Goal: Task Accomplishment & Management: Manage account settings

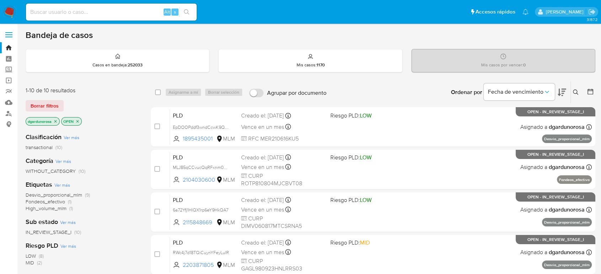
click at [574, 92] on icon at bounding box center [576, 93] width 6 height 6
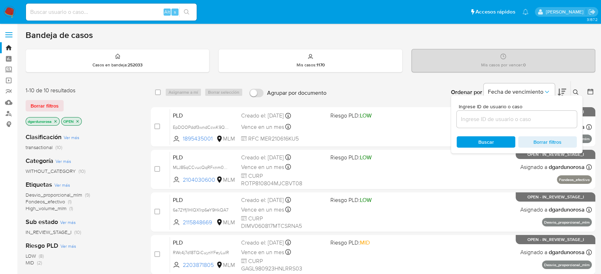
click at [473, 124] on div at bounding box center [517, 119] width 120 height 17
click at [474, 122] on input at bounding box center [517, 119] width 120 height 9
paste input "1550133455"
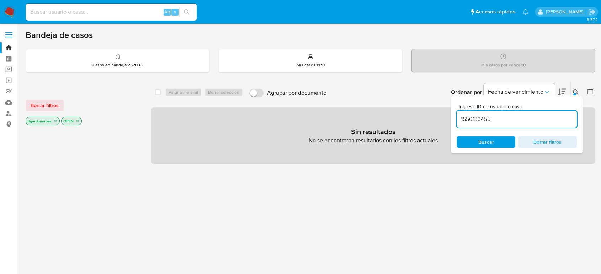
click at [503, 123] on input "1550133455" at bounding box center [517, 119] width 120 height 9
type input "1550133455"
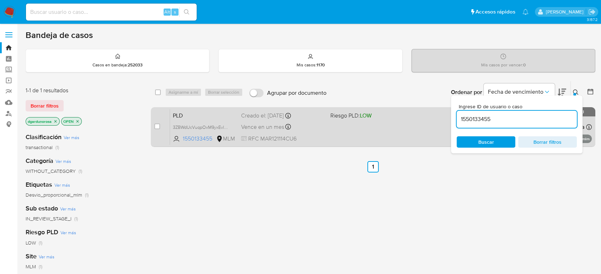
click at [354, 117] on span "Riesgo PLD: LOW" at bounding box center [350, 116] width 41 height 8
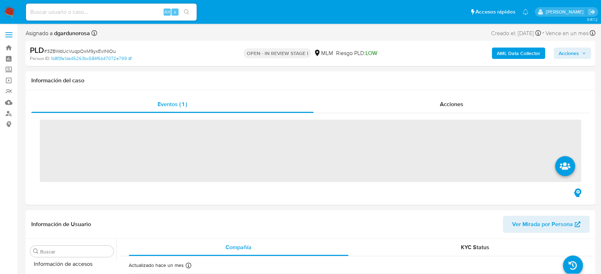
scroll to position [300, 0]
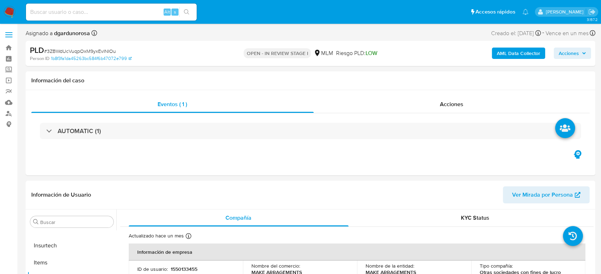
select select "10"
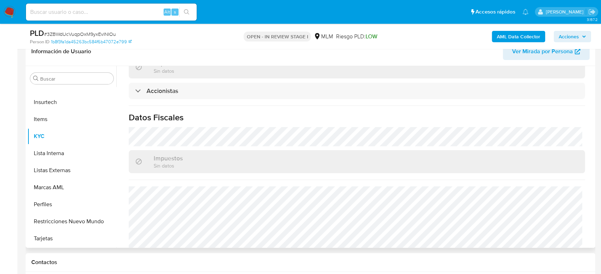
scroll to position [531, 0]
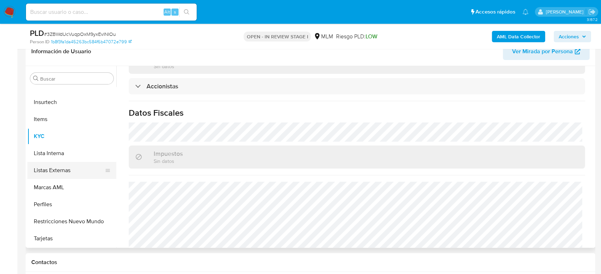
click at [56, 174] on button "Listas Externas" at bounding box center [68, 170] width 83 height 17
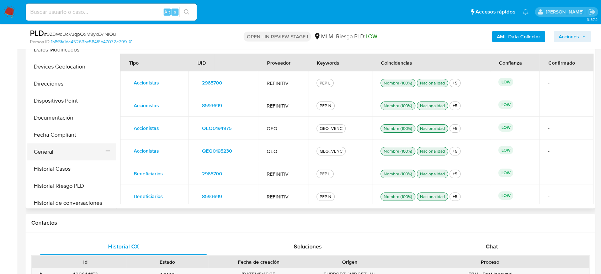
scroll to position [118, 0]
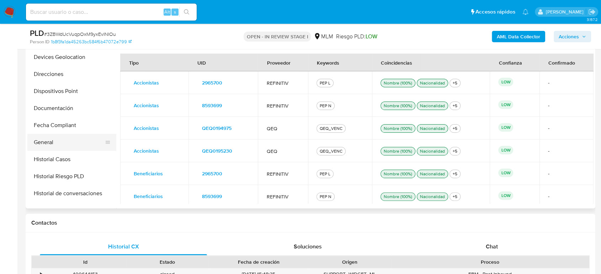
click at [49, 147] on button "General" at bounding box center [68, 142] width 83 height 17
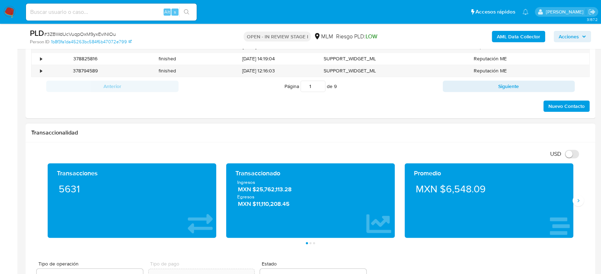
scroll to position [474, 0]
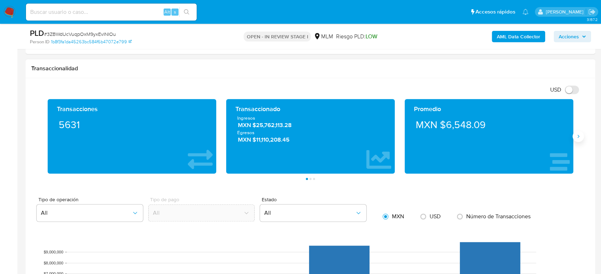
click at [579, 137] on icon "Siguiente" at bounding box center [578, 137] width 6 height 6
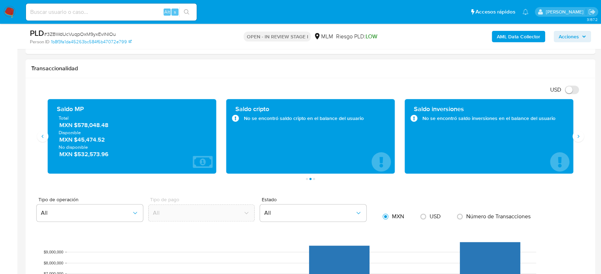
drag, startPoint x: 111, startPoint y: 126, endPoint x: 75, endPoint y: 126, distance: 36.3
click at [75, 126] on span "MXN $578,048.48" at bounding box center [132, 125] width 146 height 8
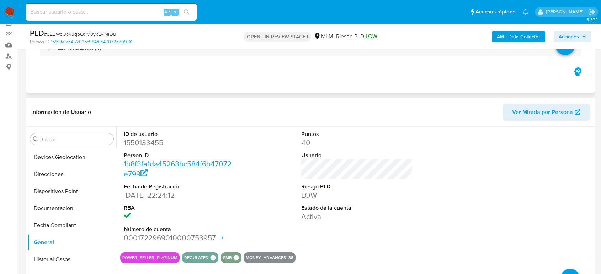
scroll to position [118, 0]
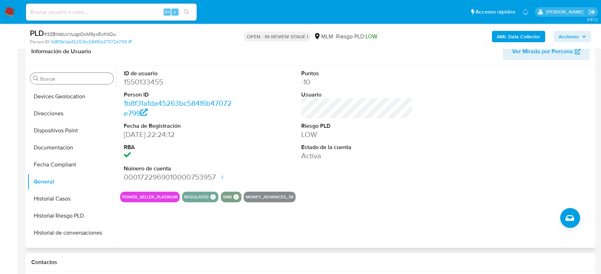
click at [91, 80] on input "Buscar" at bounding box center [75, 79] width 70 height 6
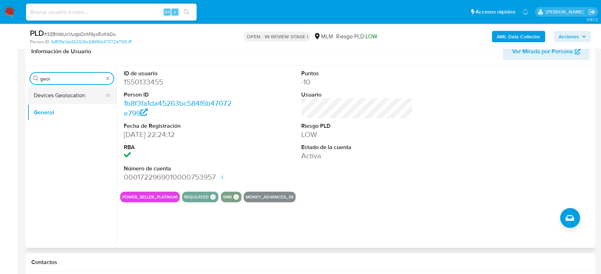
type input "geol"
click at [69, 95] on button "Devices Geolocation" at bounding box center [68, 95] width 83 height 17
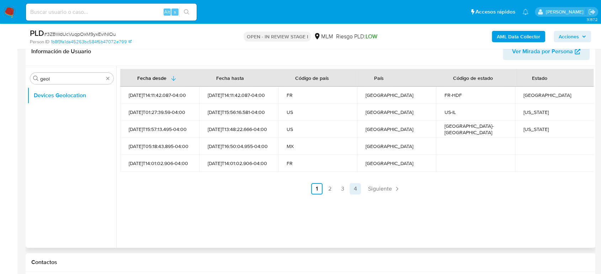
click at [371, 192] on span "Siguiente" at bounding box center [380, 189] width 24 height 6
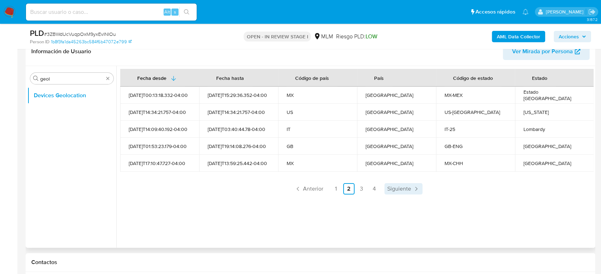
click at [391, 188] on span "Siguiente" at bounding box center [399, 189] width 24 height 6
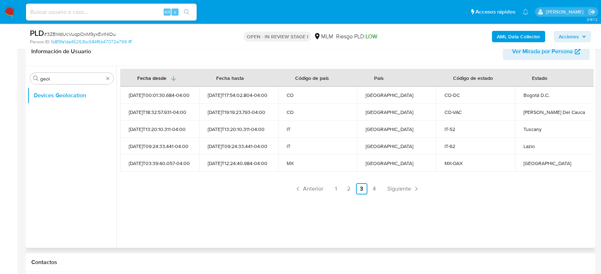
click at [404, 187] on span "Siguiente" at bounding box center [399, 189] width 24 height 6
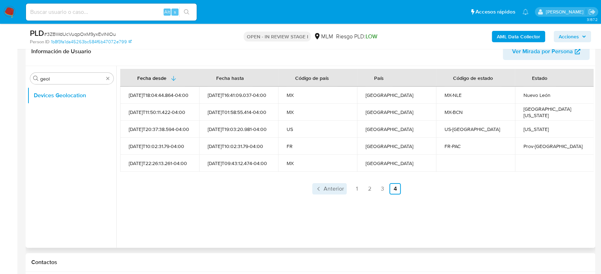
click at [327, 194] on link "Anterior" at bounding box center [329, 188] width 34 height 11
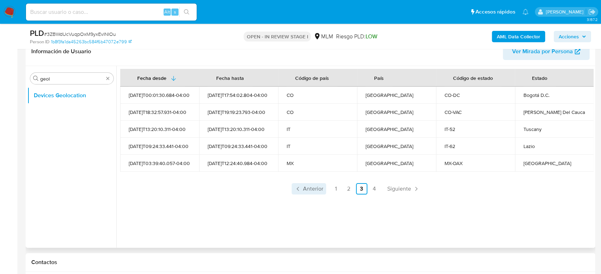
click at [309, 190] on span "Anterior" at bounding box center [313, 189] width 20 height 6
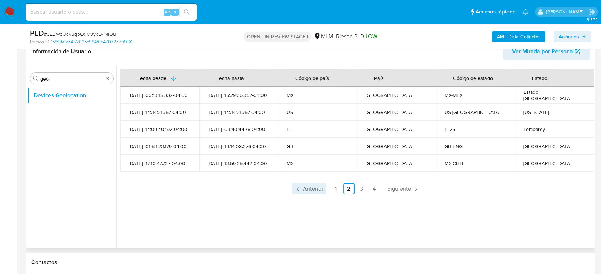
click at [304, 188] on span "Anterior" at bounding box center [313, 189] width 20 height 6
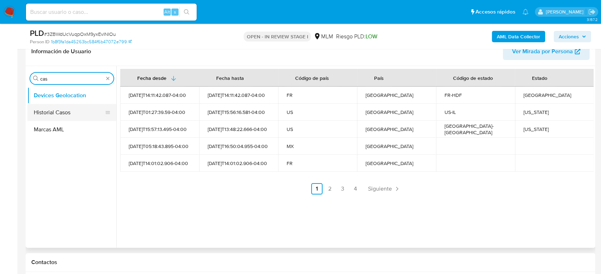
type input "cas"
click at [65, 115] on button "Historial Casos" at bounding box center [68, 112] width 83 height 17
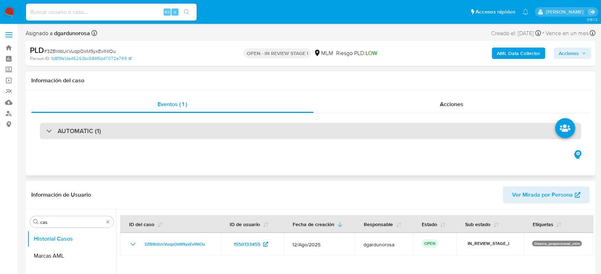
click at [96, 131] on h3 "AUTOMATIC (1)" at bounding box center [79, 131] width 43 height 8
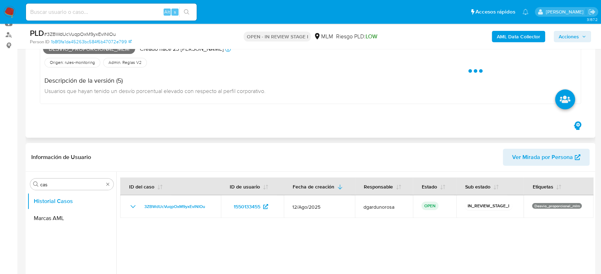
scroll to position [39, 0]
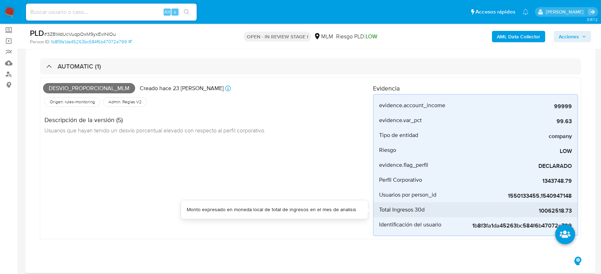
click at [558, 208] on span "10062518.73" at bounding box center [518, 211] width 107 height 7
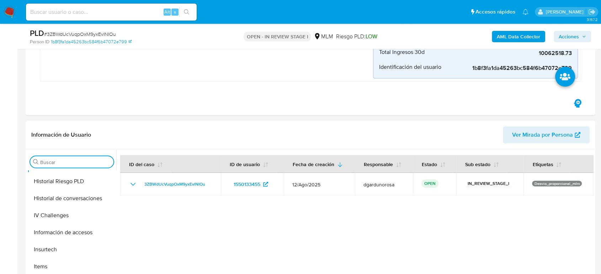
scroll to position [237, 0]
click at [77, 203] on button "Historial de conversaciones" at bounding box center [68, 198] width 83 height 17
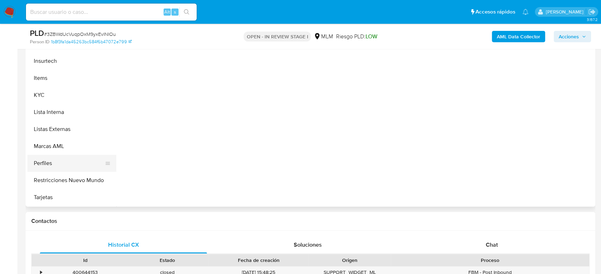
scroll to position [356, 0]
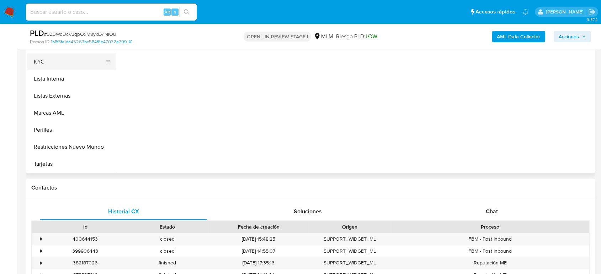
click at [61, 63] on button "KYC" at bounding box center [68, 61] width 83 height 17
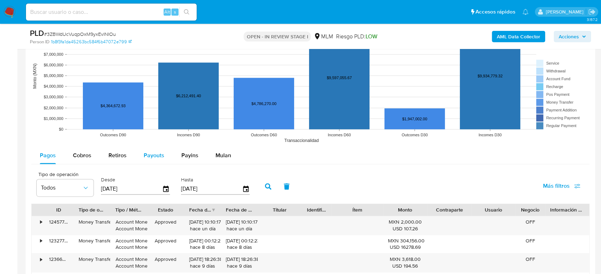
scroll to position [869, 0]
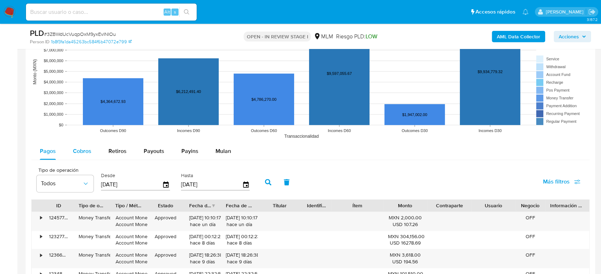
click at [85, 151] on span "Cobros" at bounding box center [82, 151] width 18 height 8
select select "10"
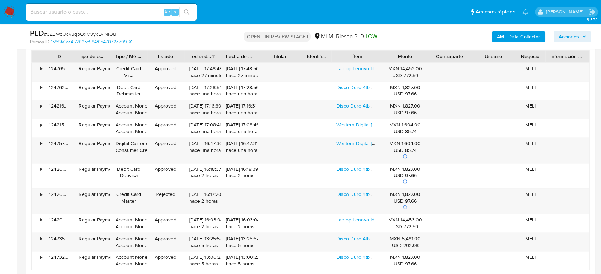
scroll to position [1027, 0]
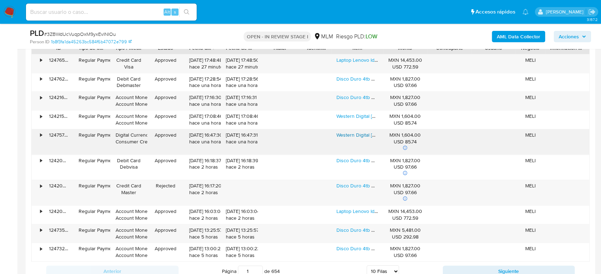
click at [364, 134] on link "Western Digital Wd Green Wds200t2g0a 2 Tb - Negro Con Verde" at bounding box center [415, 135] width 159 height 7
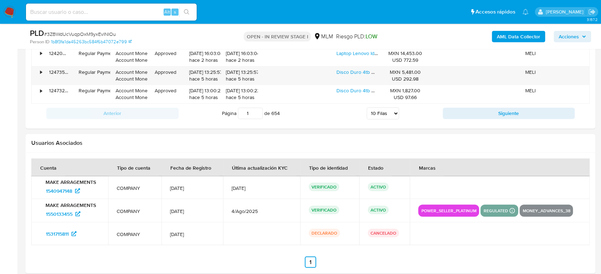
scroll to position [1106, 0]
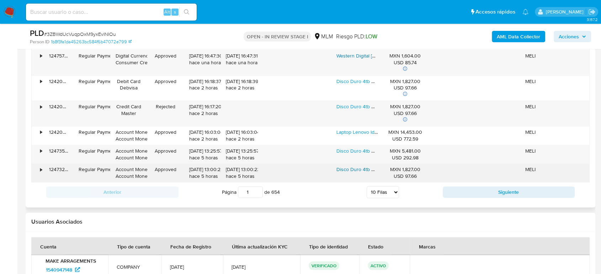
click at [358, 170] on link "Disco Duro 4tb Wd Wd43purz Purple Para Videovigilancia 3.5 Color Púrpura" at bounding box center [419, 169] width 166 height 7
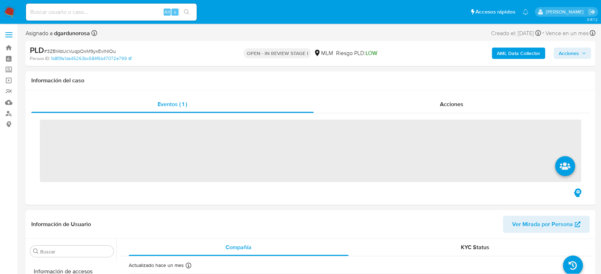
scroll to position [300, 0]
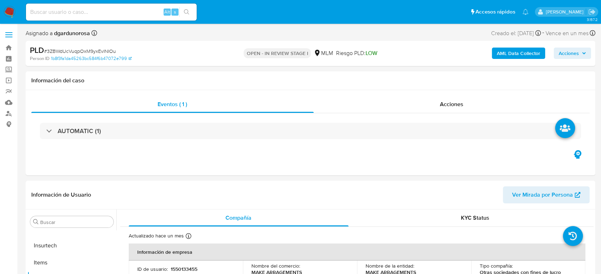
select select "10"
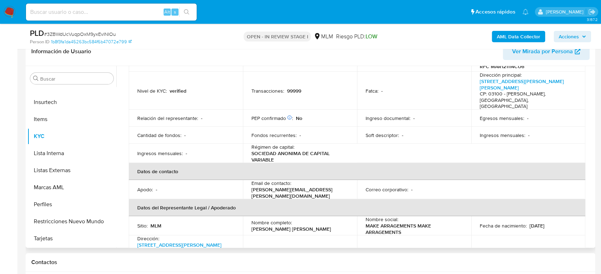
scroll to position [0, 0]
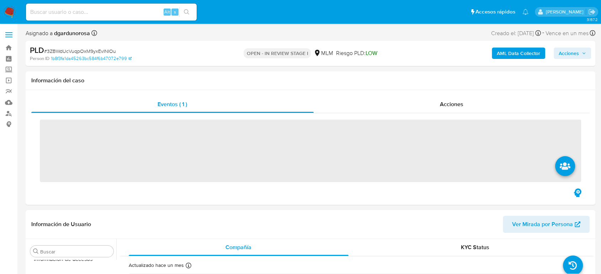
scroll to position [300, 0]
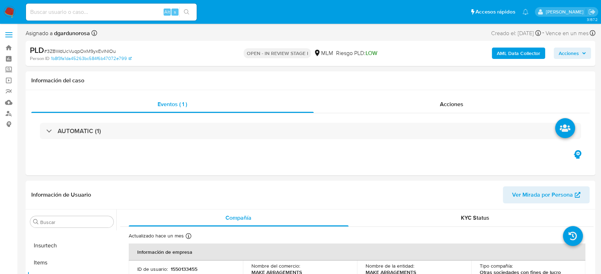
select select "10"
click at [104, 11] on input at bounding box center [111, 11] width 171 height 9
paste input "158518859"
type input "158518859"
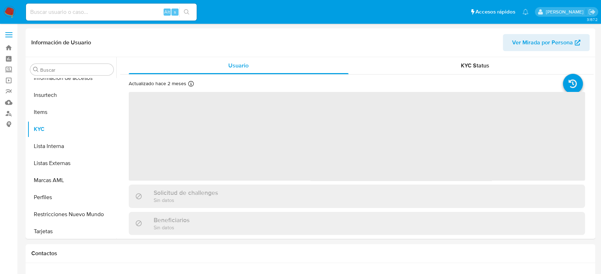
scroll to position [300, 0]
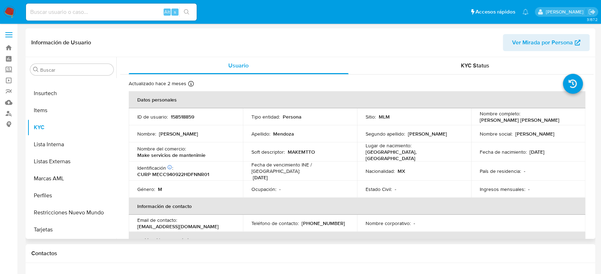
select select "10"
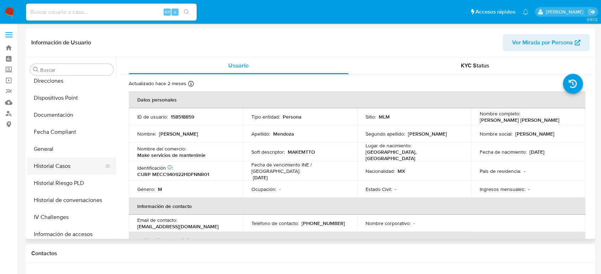
click at [60, 164] on button "Historial Casos" at bounding box center [68, 166] width 83 height 17
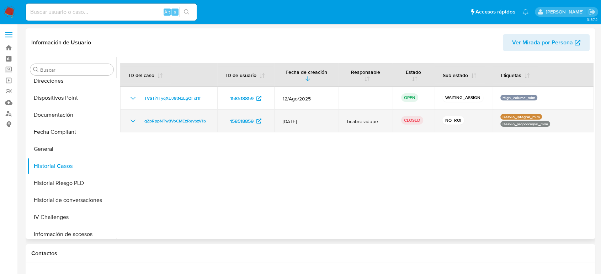
click at [130, 121] on icon "Mostrar/Ocultar" at bounding box center [133, 121] width 9 height 9
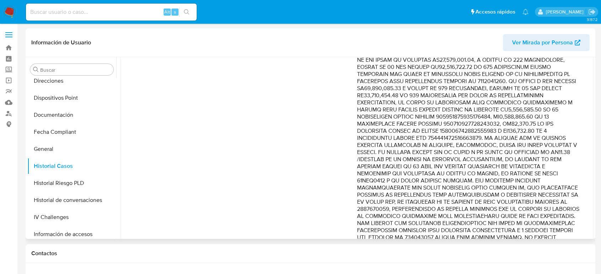
scroll to position [276, 0]
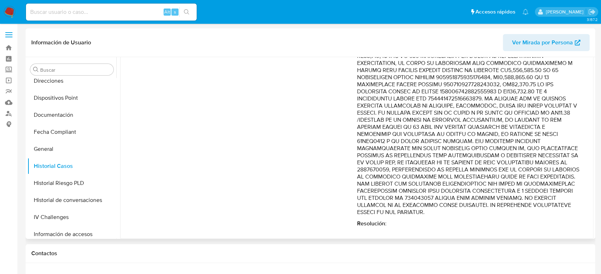
drag, startPoint x: 485, startPoint y: 167, endPoint x: 487, endPoint y: 187, distance: 19.8
click at [487, 187] on p "Comentario :" at bounding box center [468, 42] width 223 height 348
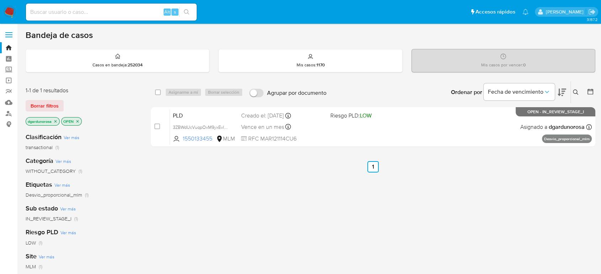
click at [573, 93] on icon at bounding box center [576, 93] width 6 height 6
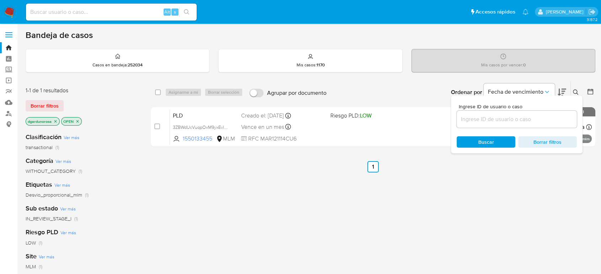
click at [477, 120] on input at bounding box center [517, 119] width 120 height 9
type input "1682539048"
click at [573, 92] on icon at bounding box center [576, 93] width 6 height 6
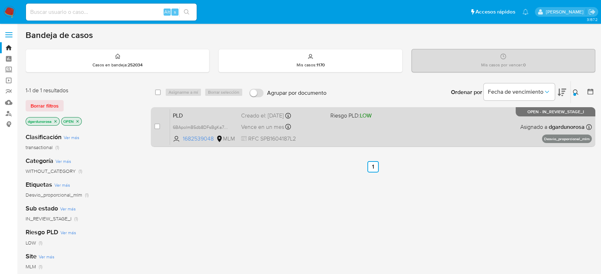
click at [490, 130] on div "PLD 6BApolmB5db8DFsBgKa7hz5C 1682539048 MLM Riesgo PLD: LOW Creado el: [DATE] C…" at bounding box center [381, 127] width 422 height 36
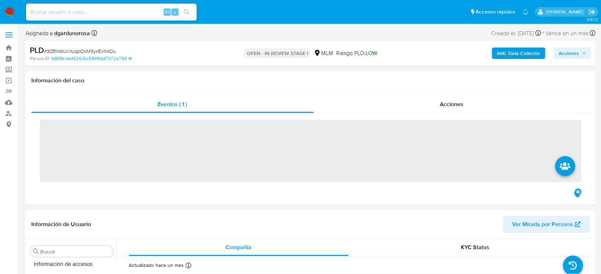
scroll to position [300, 0]
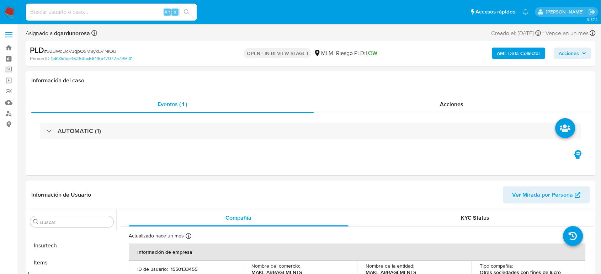
select select "10"
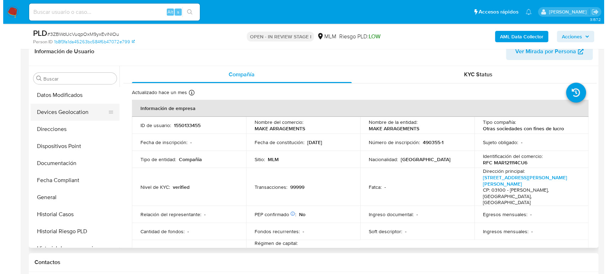
scroll to position [0, 0]
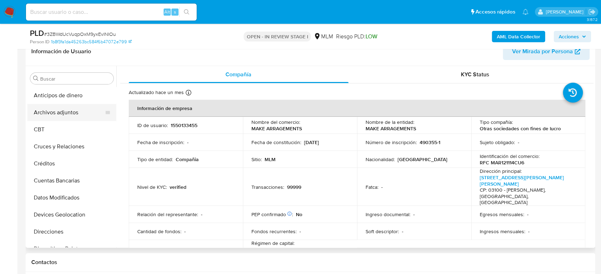
click at [71, 109] on button "Archivos adjuntos" at bounding box center [68, 112] width 83 height 17
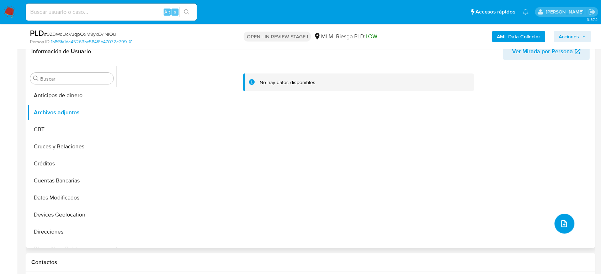
click at [560, 224] on icon "upload-file" at bounding box center [564, 224] width 9 height 9
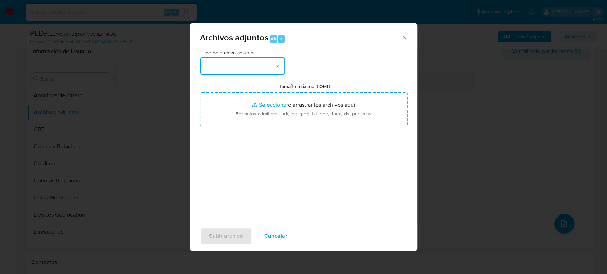
click at [255, 69] on button "button" at bounding box center [242, 66] width 85 height 17
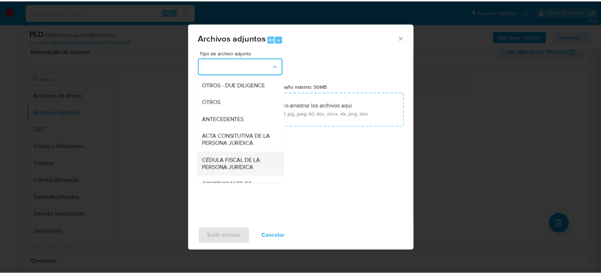
scroll to position [118, 0]
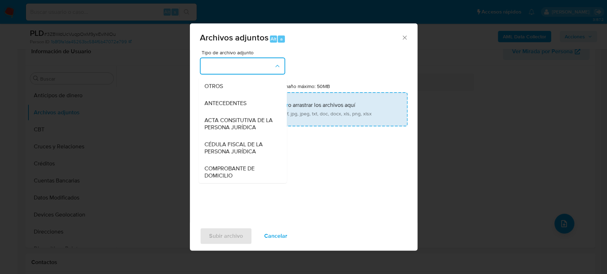
click at [229, 93] on div "OTROS" at bounding box center [240, 86] width 73 height 17
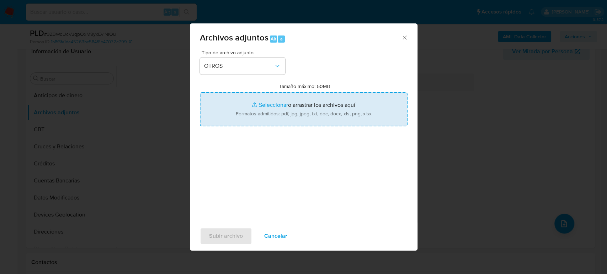
type input "C:\fakepath\1550133455_MAKE ARRAGEMENTS_Agosto2025.pdf"
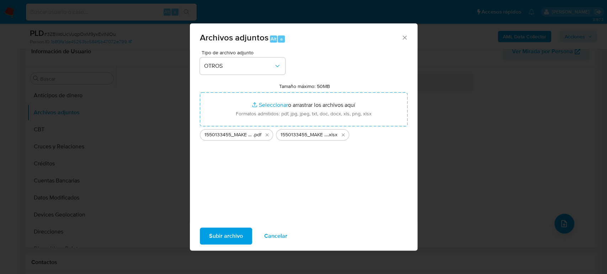
click at [219, 235] on span "Subir archivo" at bounding box center [226, 237] width 34 height 16
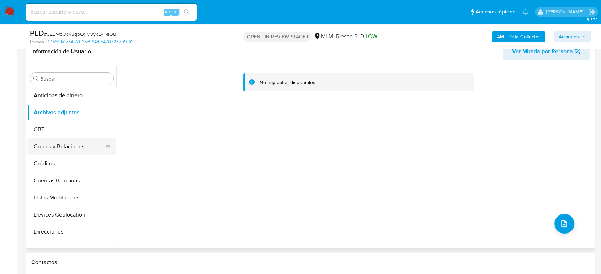
click at [82, 144] on button "Cruces y Relaciones" at bounding box center [68, 146] width 83 height 17
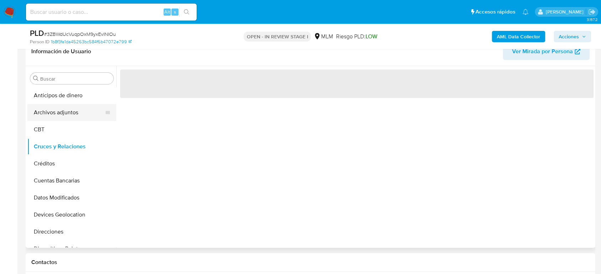
click at [72, 111] on button "Archivos adjuntos" at bounding box center [68, 112] width 83 height 17
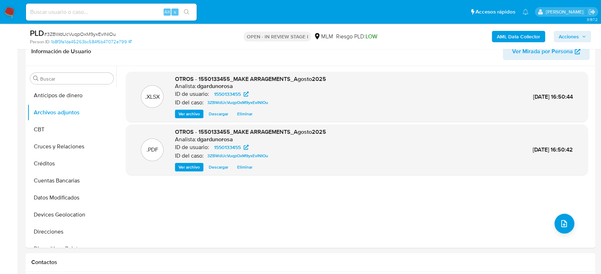
click at [581, 26] on div "PLD # 3ZBWdUcVuqpOxM9yxEvlNIOu Person ID 1b8f3fa1da45263bc584f6b47072e799 OPEN …" at bounding box center [311, 36] width 570 height 25
click at [582, 30] on div "AML Data Collector Acciones" at bounding box center [498, 36] width 185 height 17
click at [574, 37] on span "Acciones" at bounding box center [569, 36] width 20 height 11
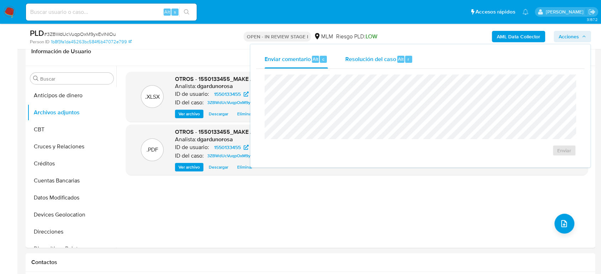
click at [350, 56] on span "Resolución del caso" at bounding box center [370, 59] width 51 height 8
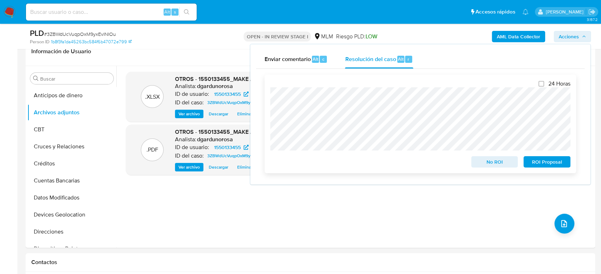
click at [504, 158] on span "No ROI" at bounding box center [494, 162] width 37 height 10
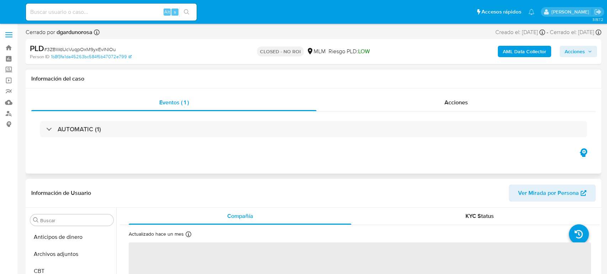
select select "10"
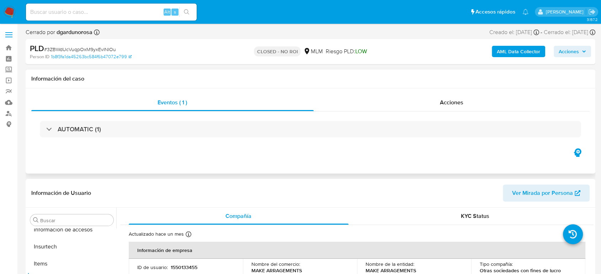
scroll to position [300, 0]
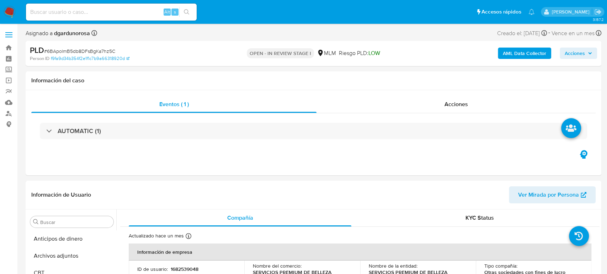
select select "10"
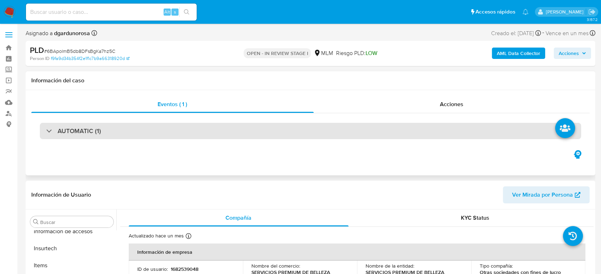
scroll to position [300, 0]
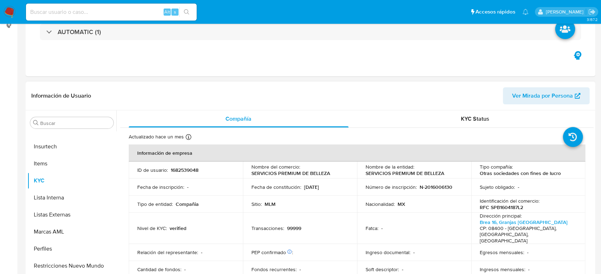
scroll to position [158, 0]
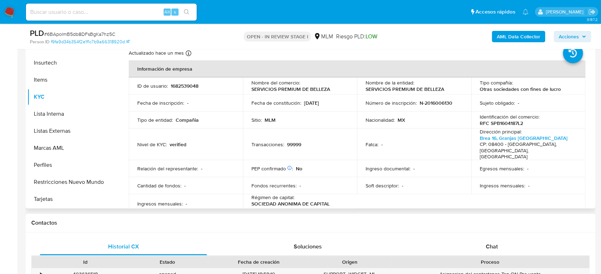
select select "10"
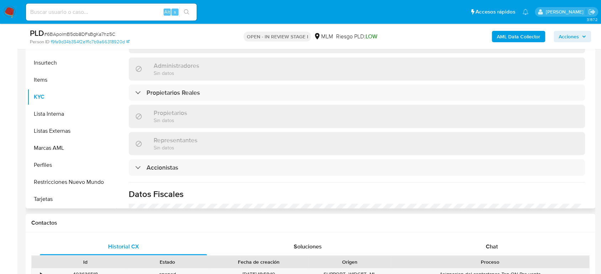
scroll to position [513, 0]
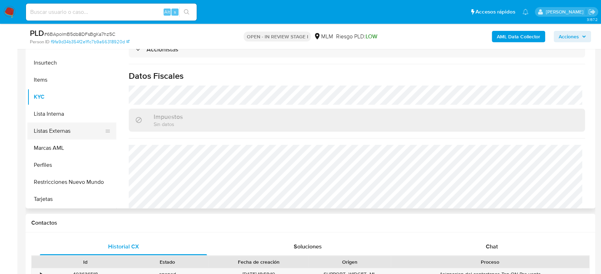
drag, startPoint x: 56, startPoint y: 125, endPoint x: 59, endPoint y: 127, distance: 3.8
click at [56, 125] on button "Listas Externas" at bounding box center [68, 131] width 83 height 17
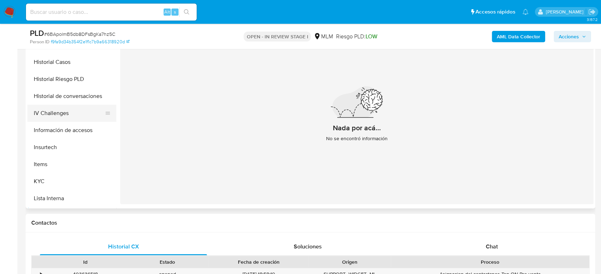
scroll to position [182, 0]
drag, startPoint x: 48, startPoint y: 79, endPoint x: 87, endPoint y: 96, distance: 42.5
click at [48, 79] on button "General" at bounding box center [71, 78] width 89 height 17
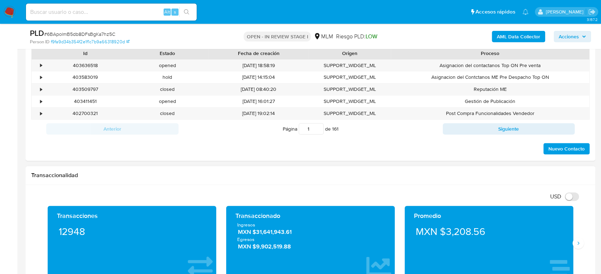
scroll to position [434, 0]
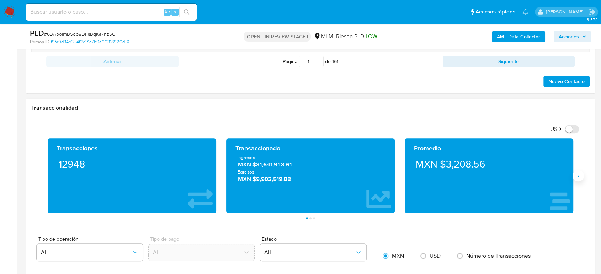
click at [576, 174] on icon "Siguiente" at bounding box center [578, 176] width 6 height 6
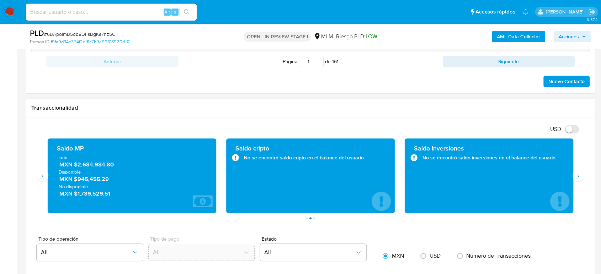
drag, startPoint x: 119, startPoint y: 166, endPoint x: 75, endPoint y: 166, distance: 43.7
click at [75, 166] on span "MXN $2,684,984.80" at bounding box center [132, 165] width 146 height 8
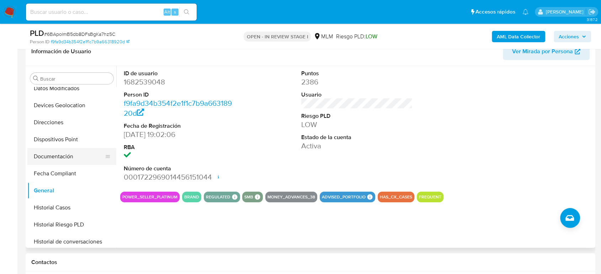
scroll to position [63, 0]
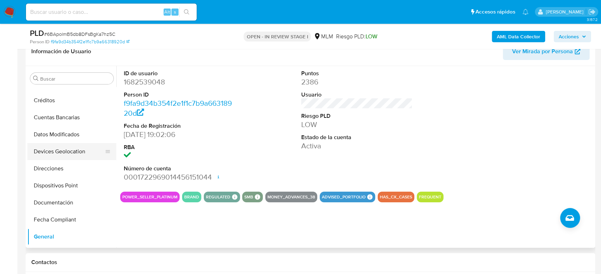
click at [68, 151] on button "Devices Geolocation" at bounding box center [68, 151] width 83 height 17
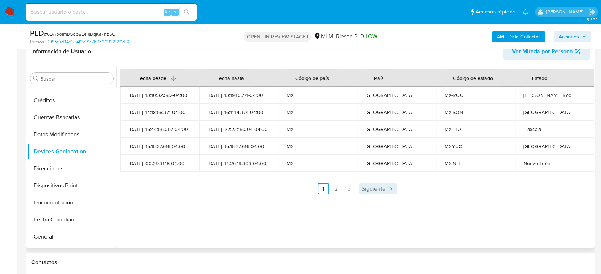
click at [384, 189] on link "Siguiente" at bounding box center [378, 188] width 38 height 11
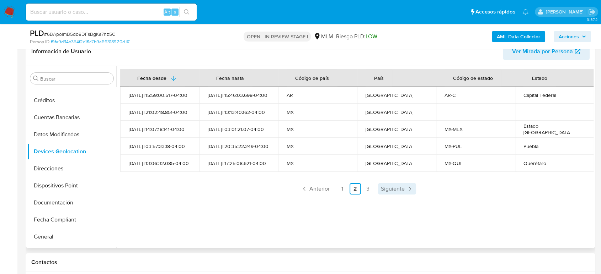
click at [392, 190] on span "Siguiente" at bounding box center [393, 189] width 24 height 6
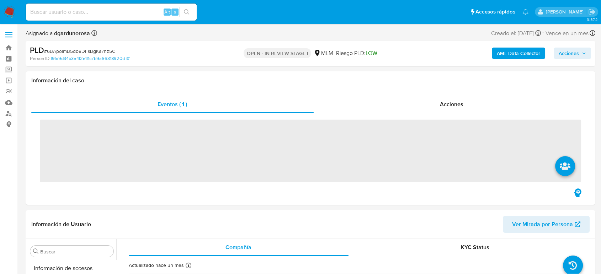
scroll to position [300, 0]
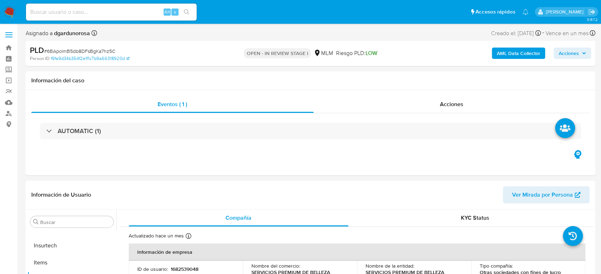
select select "10"
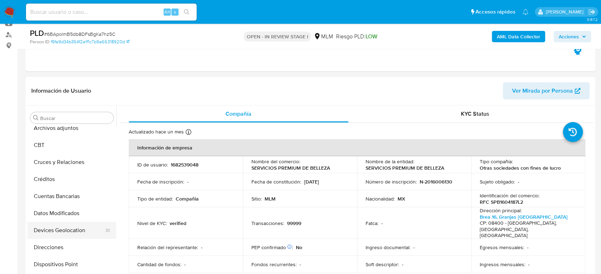
scroll to position [142, 0]
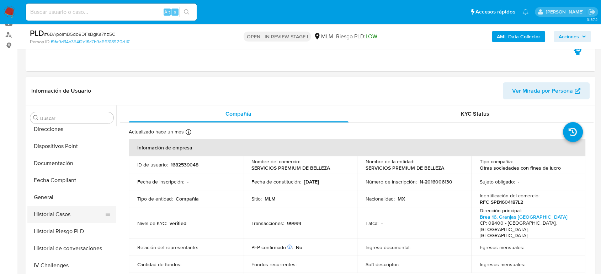
drag, startPoint x: 65, startPoint y: 210, endPoint x: 69, endPoint y: 212, distance: 4.0
click at [65, 210] on button "Historial Casos" at bounding box center [68, 214] width 83 height 17
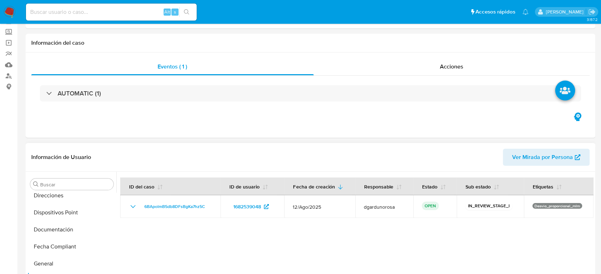
scroll to position [0, 0]
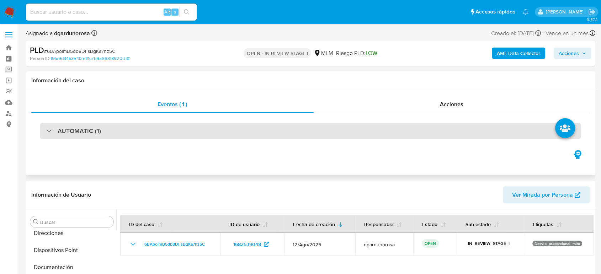
click at [111, 129] on div "AUTOMATIC (1)" at bounding box center [310, 131] width 541 height 16
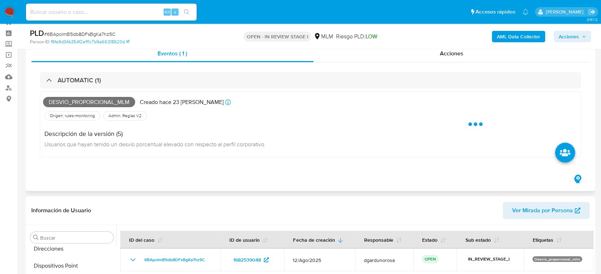
scroll to position [39, 0]
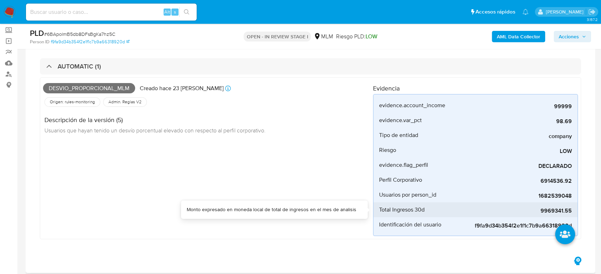
click at [555, 209] on span "9969341.55" at bounding box center [518, 211] width 107 height 7
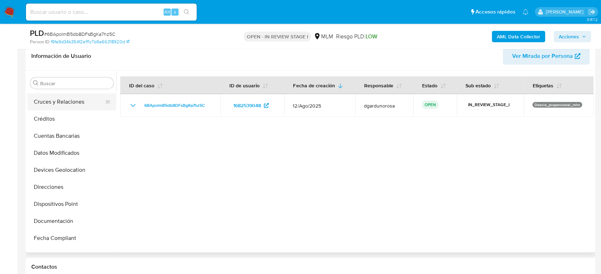
scroll to position [24, 0]
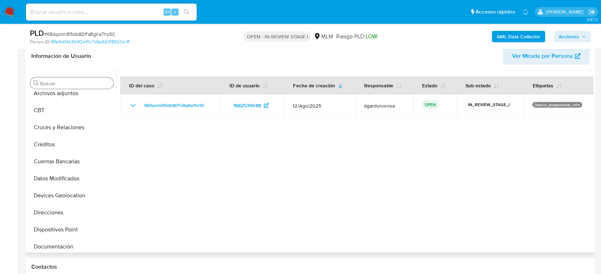
click at [69, 78] on div "Buscar" at bounding box center [71, 83] width 83 height 11
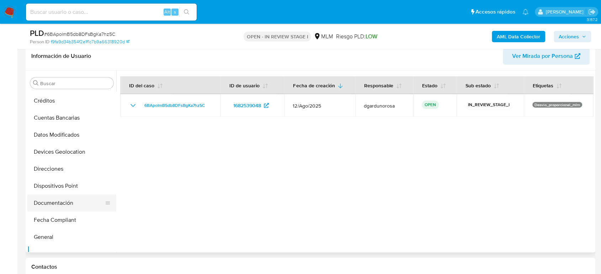
scroll to position [103, 0]
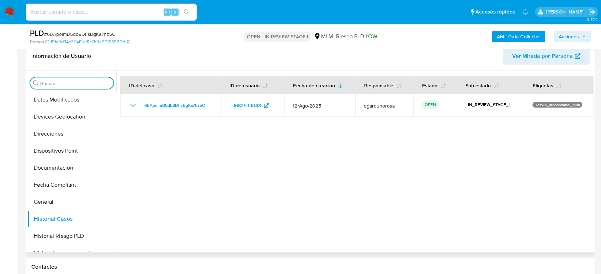
click at [62, 82] on input "Buscar" at bounding box center [75, 83] width 70 height 6
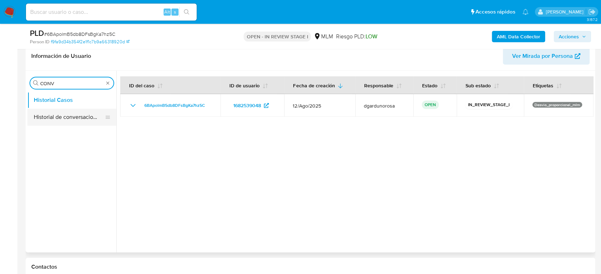
type input "CONV"
click at [51, 122] on button "Historial de conversaciones" at bounding box center [68, 117] width 83 height 17
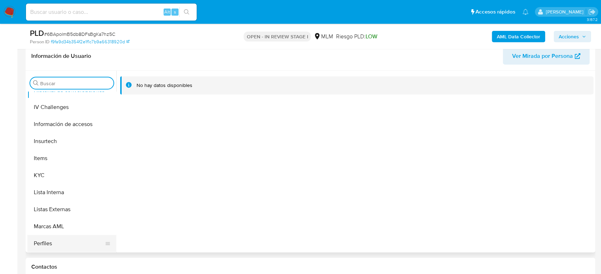
scroll to position [300, 0]
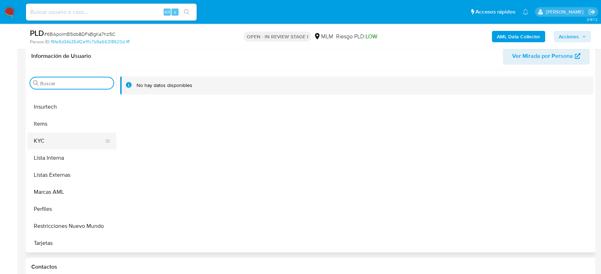
click at [58, 140] on button "KYC" at bounding box center [68, 141] width 83 height 17
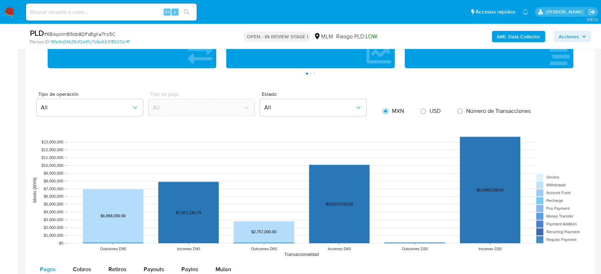
scroll to position [908, 0]
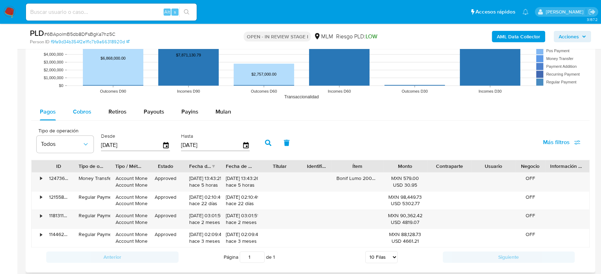
click at [91, 111] on button "Cobros" at bounding box center [82, 111] width 36 height 17
select select "10"
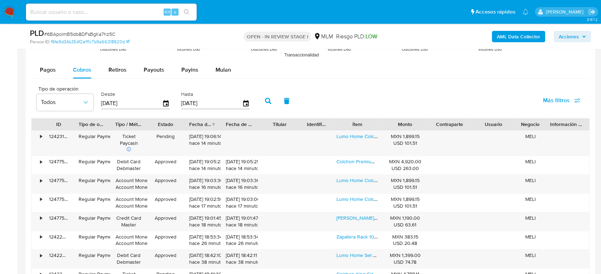
scroll to position [987, 0]
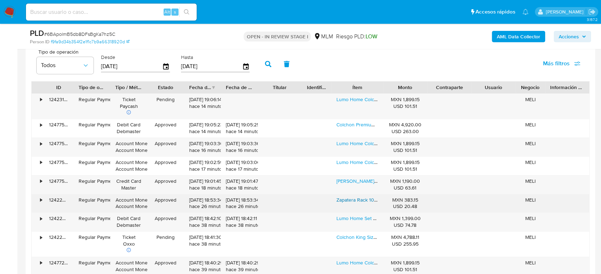
click at [358, 199] on link "Zapatera Rack 10 Niveles Organizador Multifuncional Bolsas" at bounding box center [402, 200] width 132 height 7
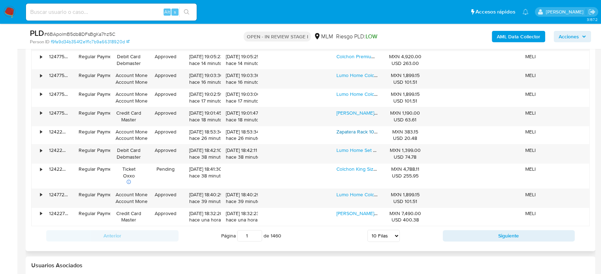
scroll to position [1146, 0]
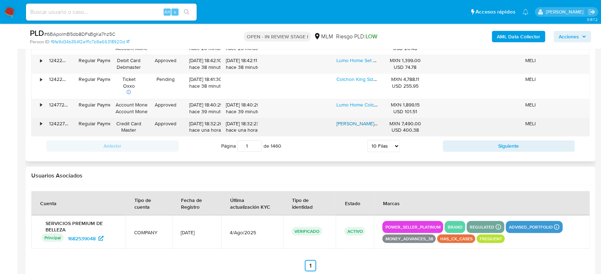
click at [364, 126] on link "Mürren Healtcare Cama Hospitalaria Manual Con Comodo/toilet Con Portasueros Y C…" at bounding box center [530, 123] width 388 height 7
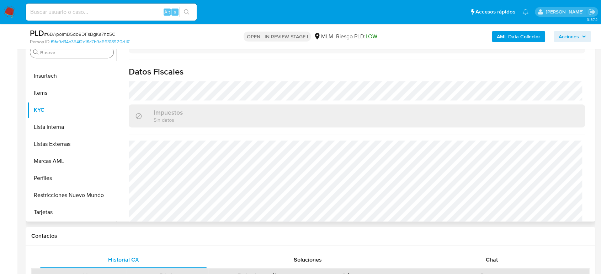
scroll to position [333, 0]
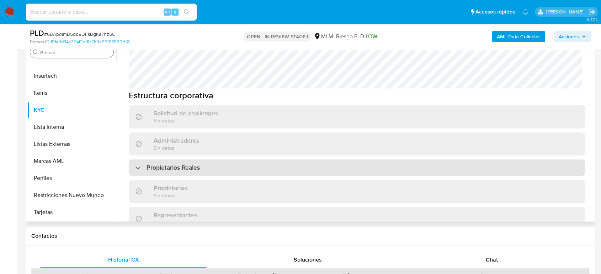
click at [163, 160] on div "Propietarios Reales" at bounding box center [357, 168] width 456 height 16
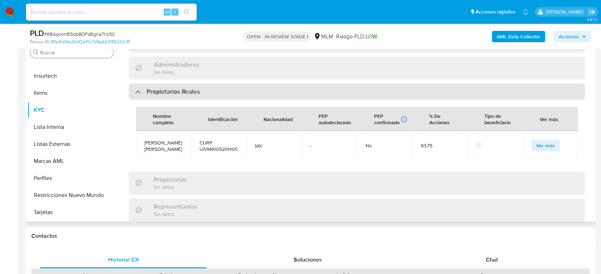
scroll to position [412, 0]
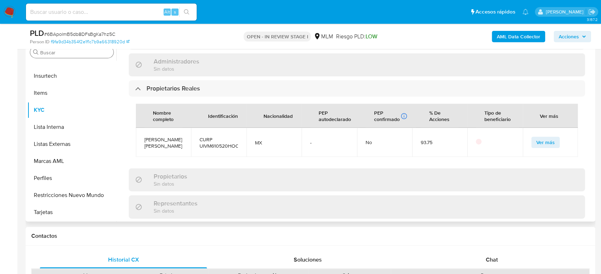
click at [228, 137] on span "CURP UIVM610520HOCRLG07" at bounding box center [218, 143] width 38 height 13
copy span "UIVM610520HOCRLG07"
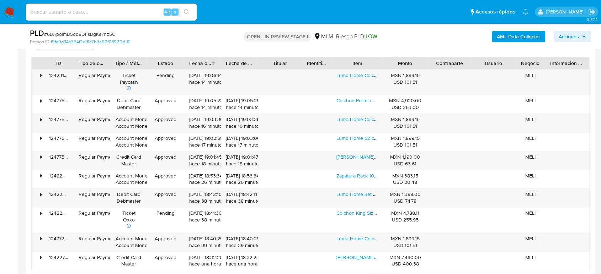
scroll to position [1106, 0]
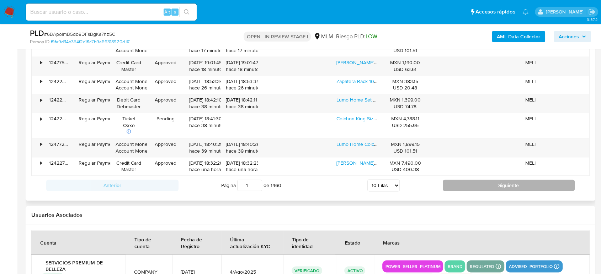
click at [478, 180] on button "Siguiente" at bounding box center [509, 185] width 132 height 11
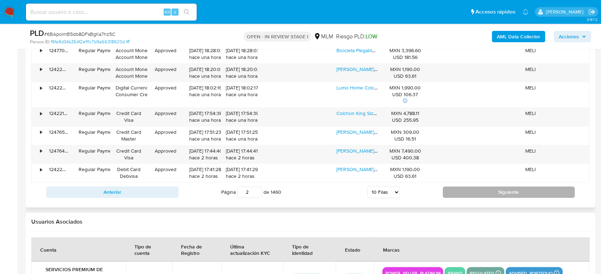
click at [464, 190] on button "Siguiente" at bounding box center [509, 192] width 132 height 11
type input "3"
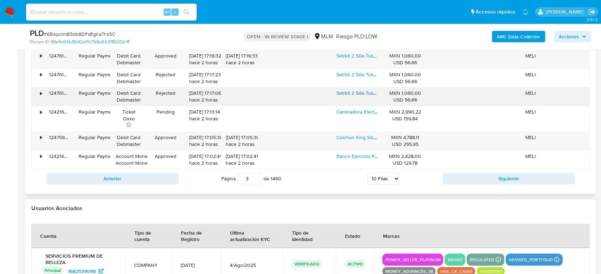
click at [345, 91] on link "Set/kit 2 Silla Tulip Hood Acojinada Moderna Minimalista Estructura Reforzada A…" at bounding box center [444, 93] width 216 height 7
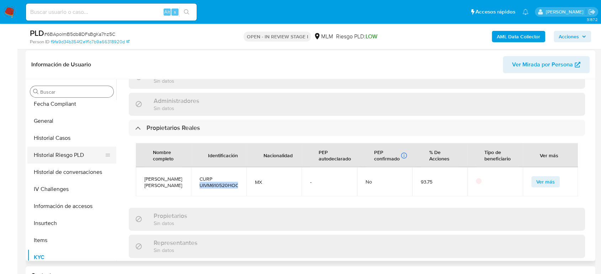
scroll to position [142, 0]
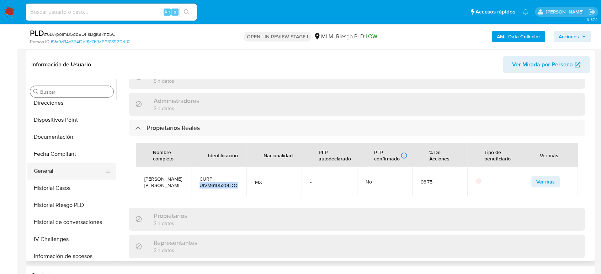
click at [49, 168] on button "General" at bounding box center [68, 171] width 83 height 17
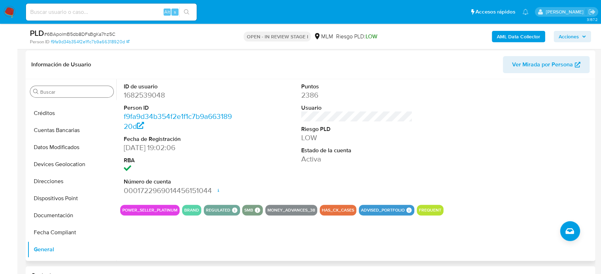
scroll to position [63, 0]
click at [72, 166] on button "Devices Geolocation" at bounding box center [68, 164] width 83 height 17
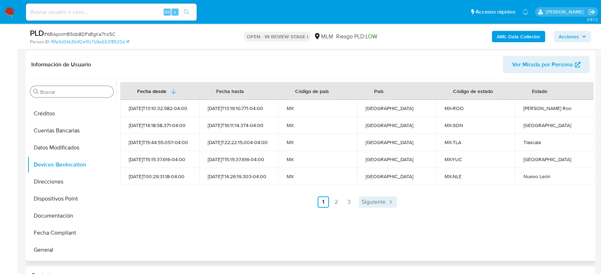
click at [375, 202] on span "Siguiente" at bounding box center [374, 202] width 24 height 6
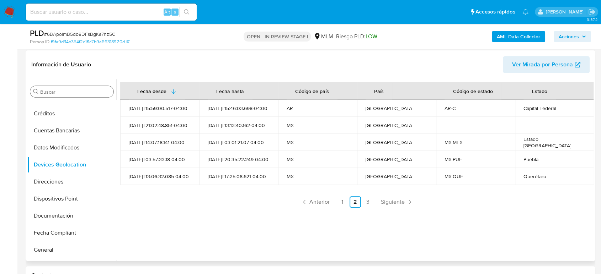
click at [390, 201] on span "Siguiente" at bounding box center [393, 202] width 24 height 6
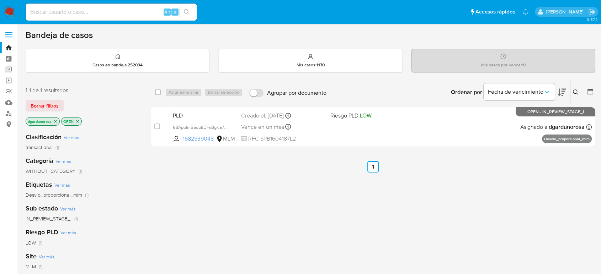
click at [318, 199] on div "select-all-cases-checkbox Asignarme a mí Borrar selección Agrupar por documento…" at bounding box center [373, 242] width 444 height 322
click at [575, 90] on icon at bounding box center [576, 93] width 6 height 6
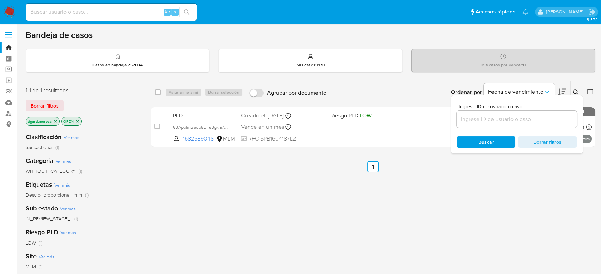
click at [493, 120] on input at bounding box center [517, 119] width 120 height 9
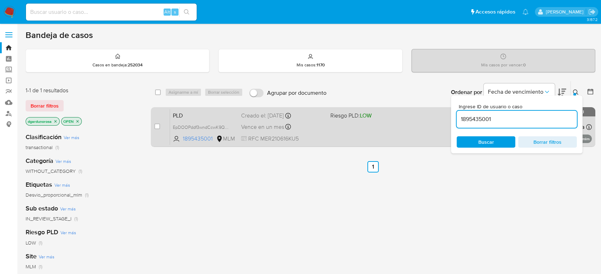
click at [418, 130] on div "PLD EpDOOPddf3wndCcwK9QLjPYg 1895435001 MLM Riesgo PLD: LOW Creado el: 12/08/20…" at bounding box center [381, 127] width 422 height 36
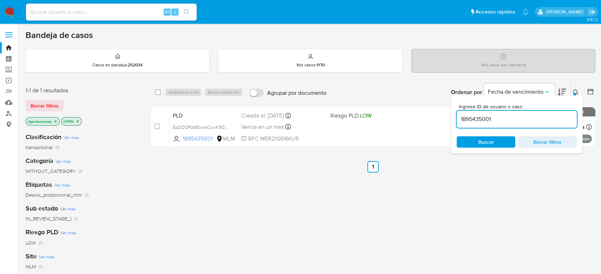
click at [482, 117] on input "1895435001" at bounding box center [517, 119] width 120 height 9
paste input "33978239"
type input "1833978239"
click at [574, 90] on icon at bounding box center [576, 93] width 6 height 6
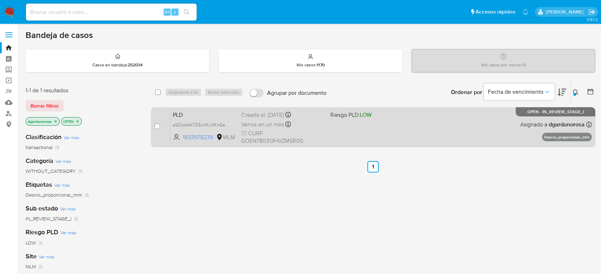
click at [440, 136] on div "PLD aGOzaVdiTZiEuhKuVKnGa3gw 1833978239 MLM Riesgo PLD: LOW Creado el: 12/08/20…" at bounding box center [381, 127] width 422 height 36
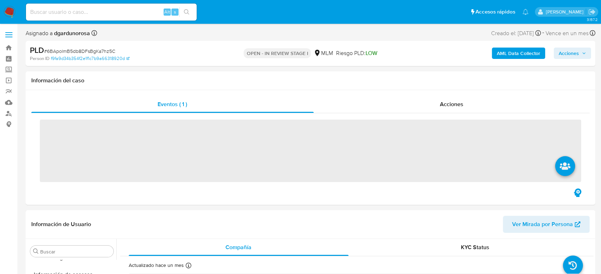
scroll to position [300, 0]
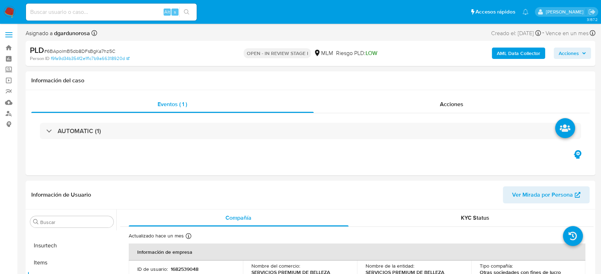
select select "10"
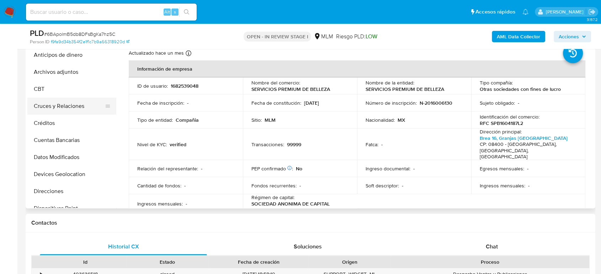
scroll to position [0, 0]
click at [60, 70] on button "Archivos adjuntos" at bounding box center [68, 73] width 83 height 17
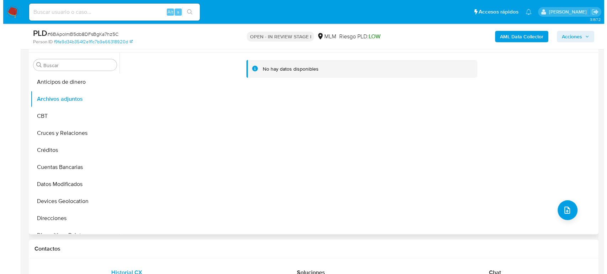
scroll to position [118, 0]
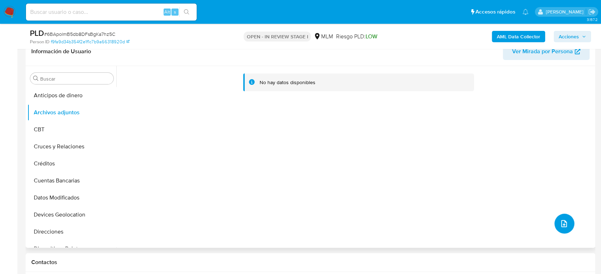
click at [561, 230] on button "upload-file" at bounding box center [564, 224] width 20 height 20
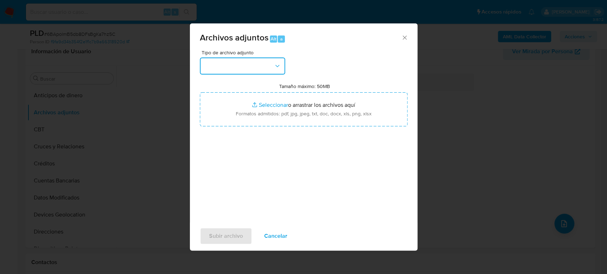
click at [246, 70] on button "button" at bounding box center [242, 66] width 85 height 17
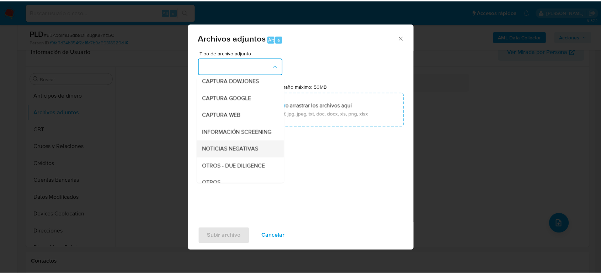
scroll to position [39, 0]
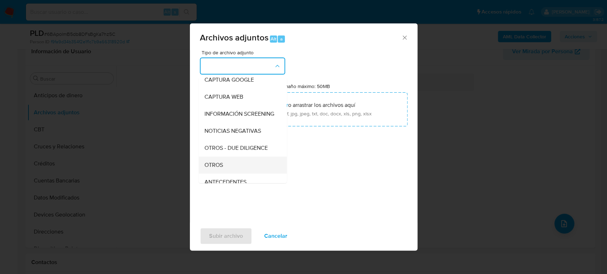
click at [223, 174] on div "OTROS" at bounding box center [240, 165] width 73 height 17
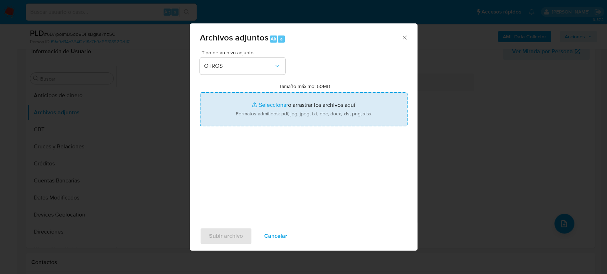
type input "C:\fakepath\1682539048_SERVICIOS PREMIUM DE BELLEZA_Agosto2025.pdf"
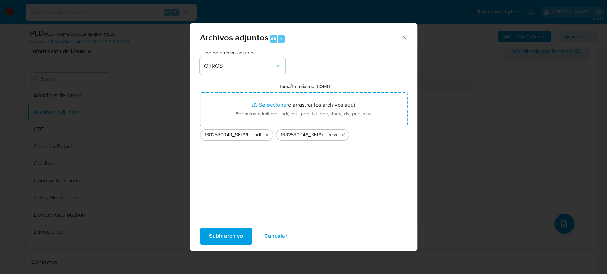
click at [214, 235] on span "Subir archivo" at bounding box center [226, 237] width 34 height 16
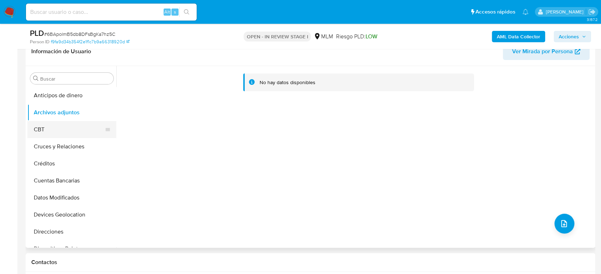
drag, startPoint x: 37, startPoint y: 131, endPoint x: 37, endPoint y: 125, distance: 5.7
click at [37, 131] on button "CBT" at bounding box center [68, 129] width 83 height 17
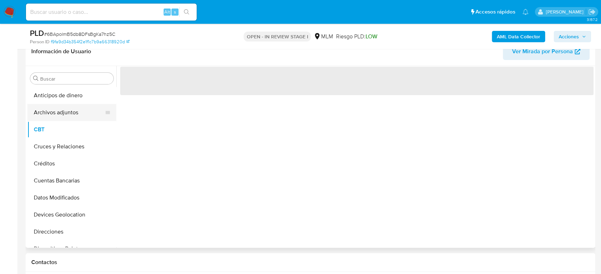
click at [43, 110] on button "Archivos adjuntos" at bounding box center [68, 112] width 83 height 17
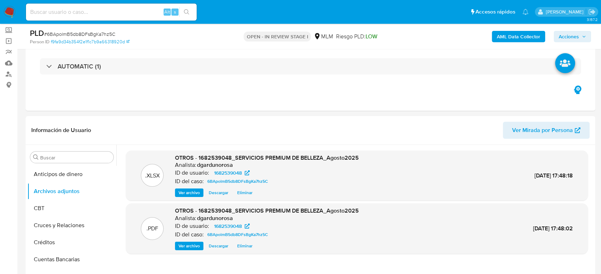
click at [583, 37] on icon "button" at bounding box center [584, 36] width 4 height 4
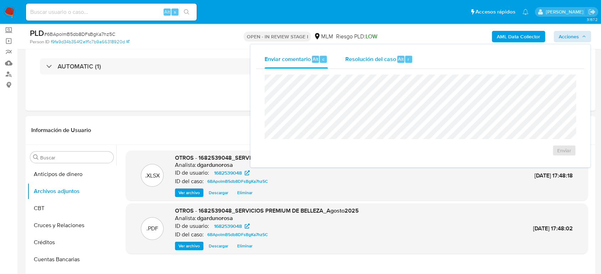
click at [399, 57] on span "Alt" at bounding box center [401, 59] width 6 height 7
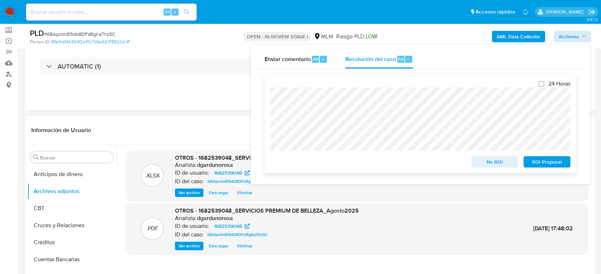
click at [489, 164] on span "No ROI" at bounding box center [494, 162] width 37 height 10
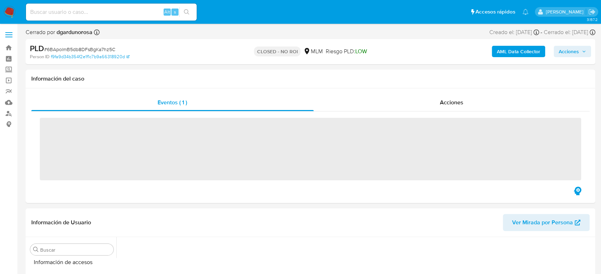
scroll to position [300, 0]
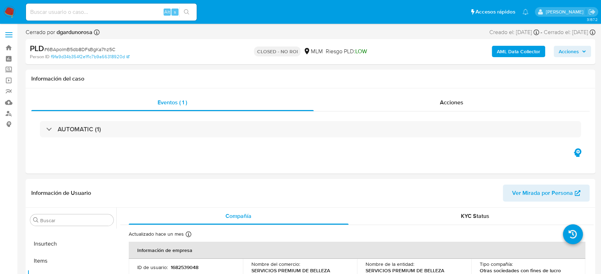
select select "10"
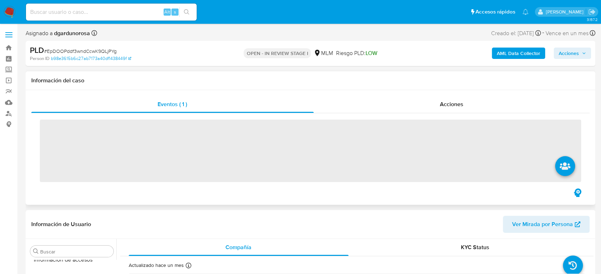
scroll to position [300, 0]
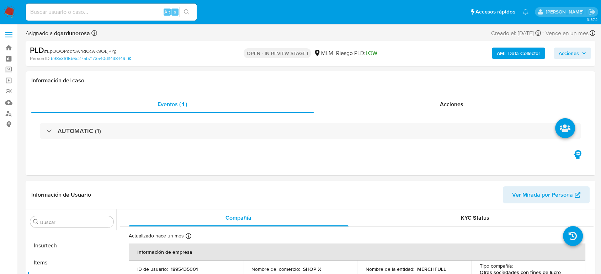
select select "10"
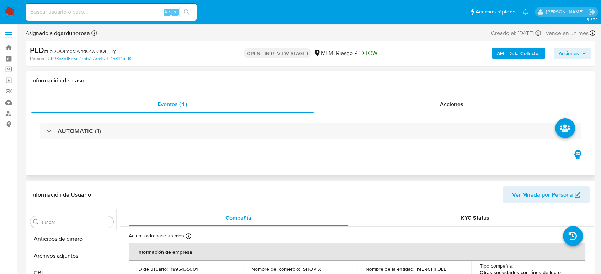
scroll to position [79, 0]
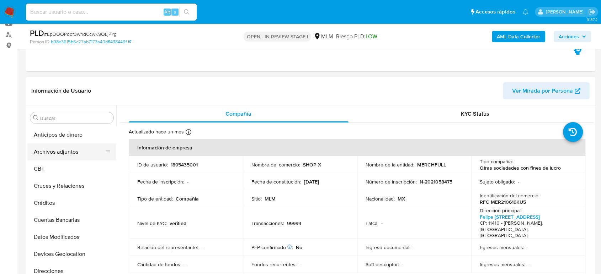
click at [66, 156] on button "Archivos adjuntos" at bounding box center [68, 152] width 83 height 17
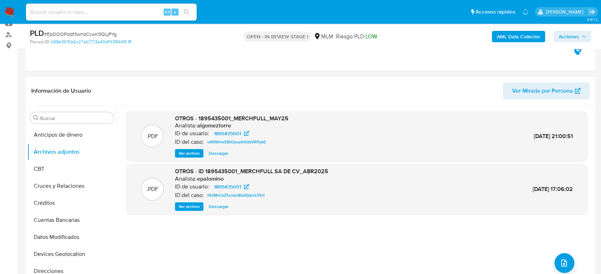
click at [193, 153] on span "Ver archivo" at bounding box center [188, 153] width 21 height 7
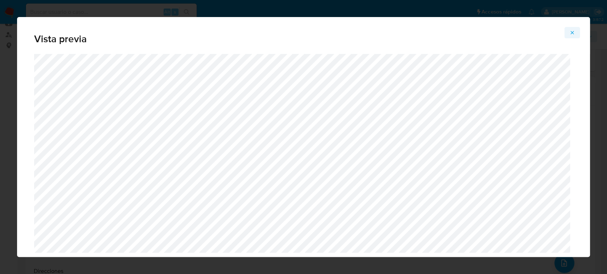
click at [572, 33] on icon "Attachment preview" at bounding box center [572, 32] width 3 height 3
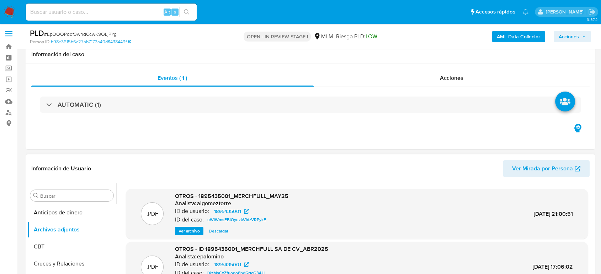
scroll to position [0, 0]
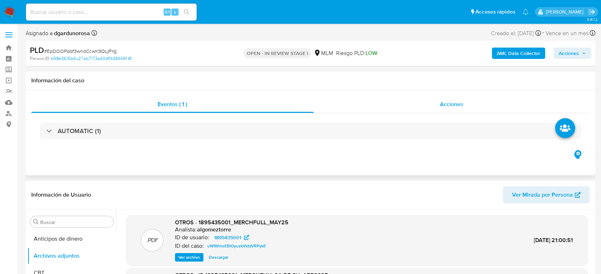
click at [452, 103] on span "Acciones" at bounding box center [451, 104] width 23 height 8
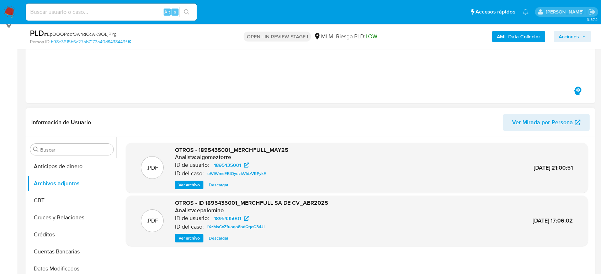
scroll to position [118, 0]
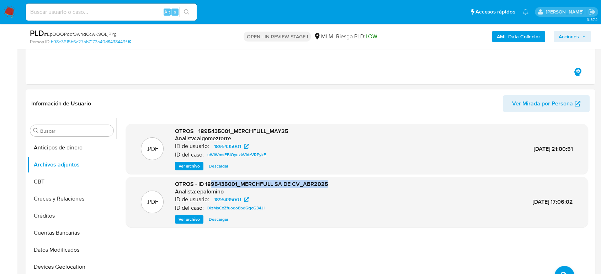
drag, startPoint x: 325, startPoint y: 184, endPoint x: 211, endPoint y: 184, distance: 114.1
click at [211, 184] on div ".PDF OTROS - ID 1895435001_MERCHFULL SA DE CV_ABR2025 Analista: epalomino ID de…" at bounding box center [356, 202] width 455 height 43
click at [333, 184] on div ".PDF OTROS - ID 1895435001_MERCHFULL SA DE CV_ABR2025 Analista: epalomino ID de…" at bounding box center [356, 202] width 455 height 43
drag, startPoint x: 330, startPoint y: 185, endPoint x: 205, endPoint y: 187, distance: 124.8
click at [205, 187] on div ".PDF OTROS - ID 1895435001_MERCHFULL SA DE CV_ABR2025 Analista: epalomino ID de…" at bounding box center [356, 202] width 455 height 43
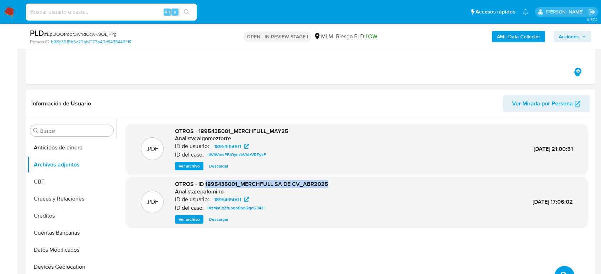
copy span "1895435001_MERCHFULL SA DE CV_ABR2025"
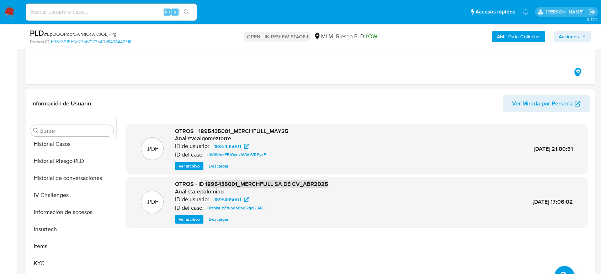
scroll to position [276, 0]
click at [42, 207] on button "KYC" at bounding box center [68, 212] width 83 height 17
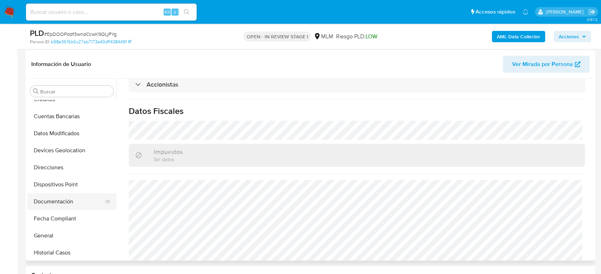
scroll to position [118, 0]
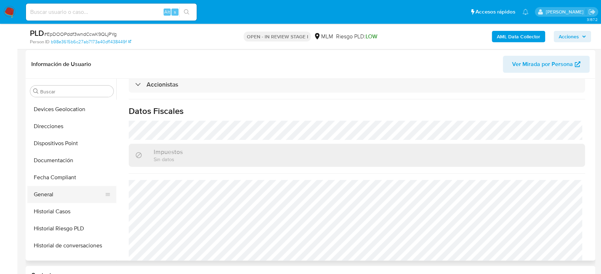
click at [62, 197] on button "General" at bounding box center [68, 194] width 83 height 17
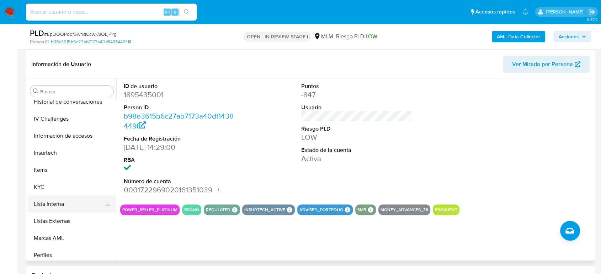
scroll to position [276, 0]
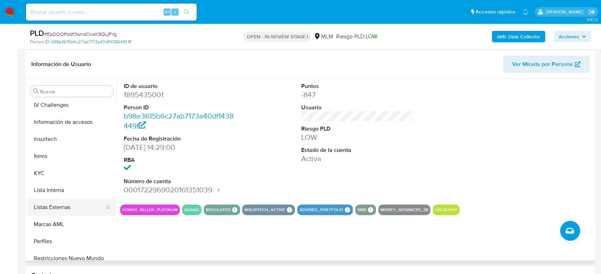
click at [68, 211] on button "Listas Externas" at bounding box center [68, 207] width 83 height 17
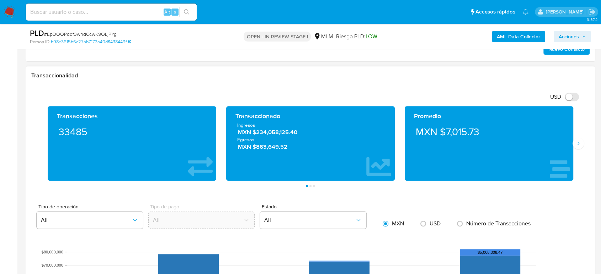
scroll to position [513, 0]
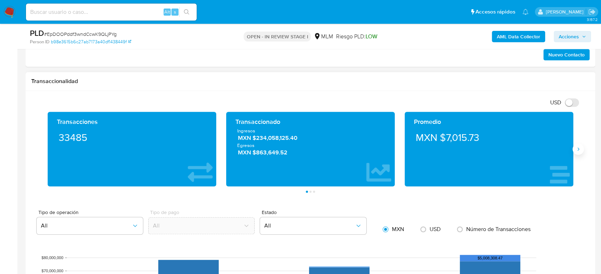
click at [575, 151] on button "Siguiente" at bounding box center [577, 149] width 11 height 11
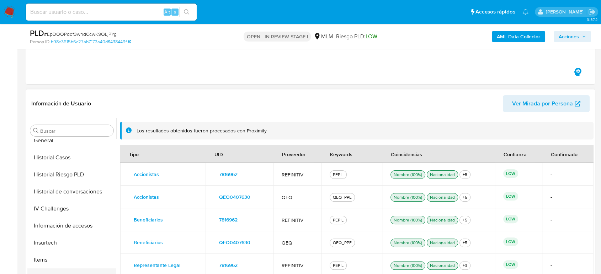
scroll to position [197, 0]
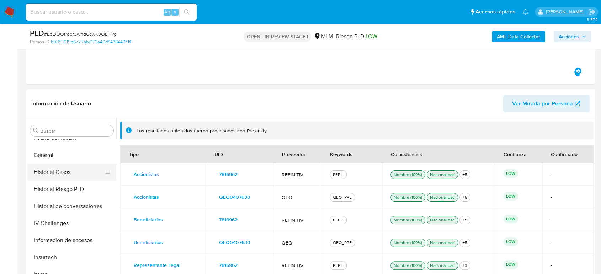
click at [67, 170] on button "Historial Casos" at bounding box center [68, 172] width 83 height 17
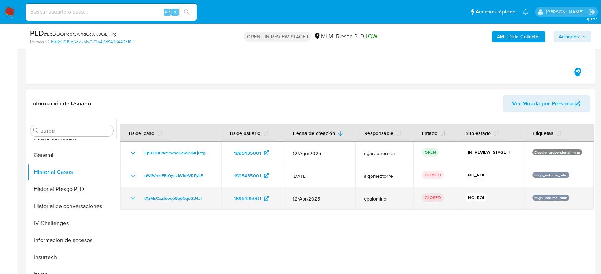
click at [129, 197] on icon "Mostrar/Ocultar" at bounding box center [133, 198] width 9 height 9
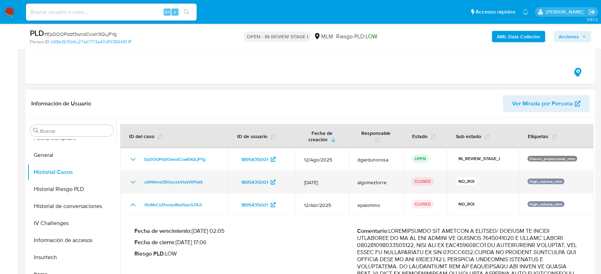
click at [130, 181] on icon "Mostrar/Ocultar" at bounding box center [133, 182] width 9 height 9
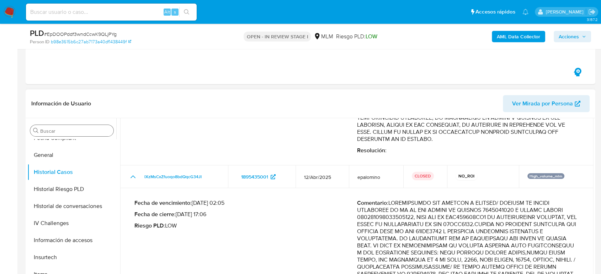
click at [57, 129] on input "Buscar" at bounding box center [75, 131] width 70 height 6
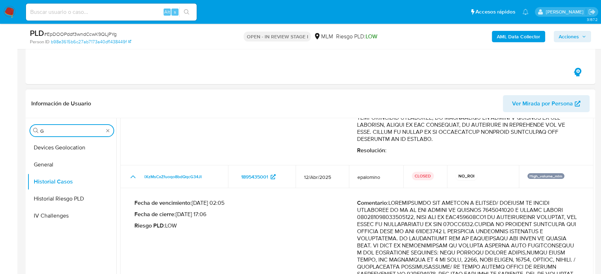
scroll to position [0, 0]
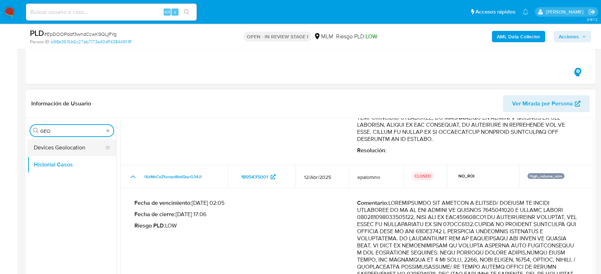
type input "GEO"
click at [57, 153] on button "Devices Geolocation" at bounding box center [68, 147] width 83 height 17
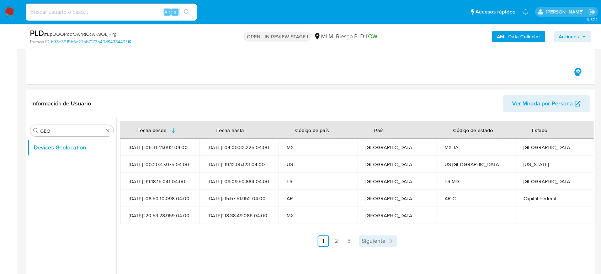
click at [362, 242] on span "Siguiente" at bounding box center [374, 242] width 24 height 6
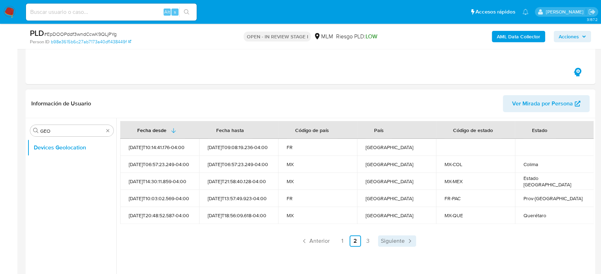
click at [396, 240] on span "Siguiente" at bounding box center [393, 242] width 24 height 6
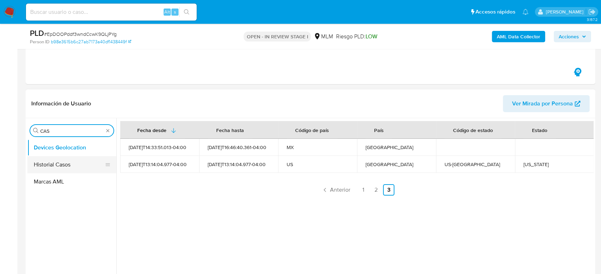
type input "CAS"
click at [68, 161] on button "Historial Casos" at bounding box center [68, 164] width 83 height 17
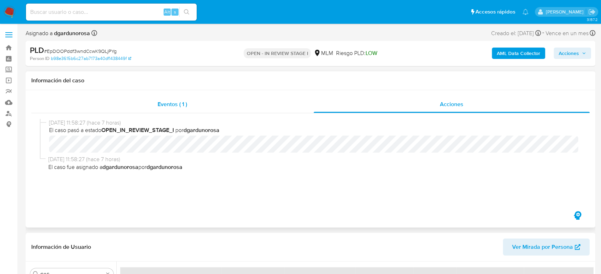
click at [169, 103] on span "Eventos ( 1 )" at bounding box center [173, 104] width 30 height 8
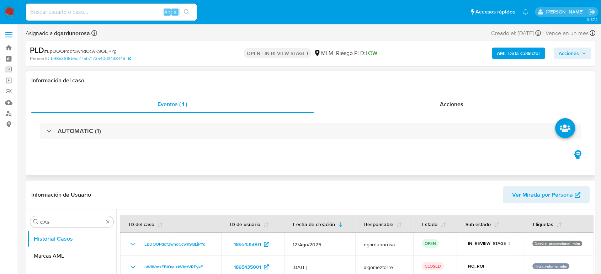
click at [250, 140] on div "AUTOMATIC (1)" at bounding box center [310, 131] width 558 height 36
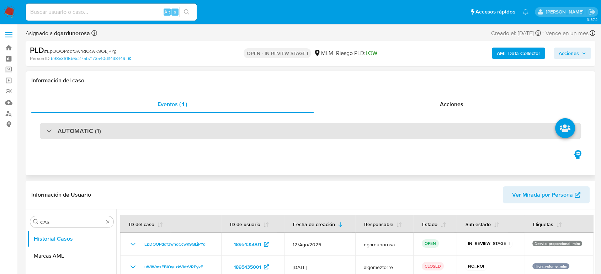
click at [245, 134] on div "AUTOMATIC (1)" at bounding box center [310, 131] width 541 height 16
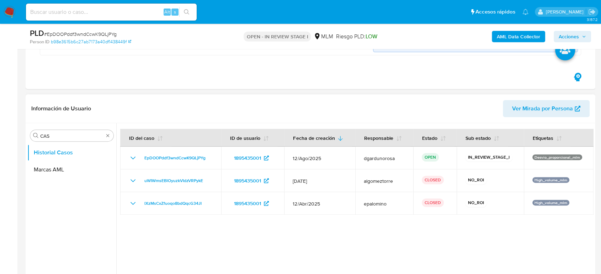
scroll to position [237, 0]
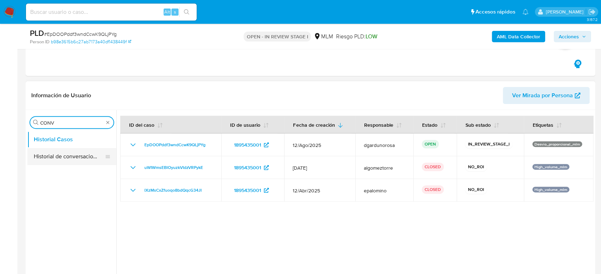
type input "CONV"
click at [80, 153] on button "Historial de conversaciones" at bounding box center [68, 156] width 83 height 17
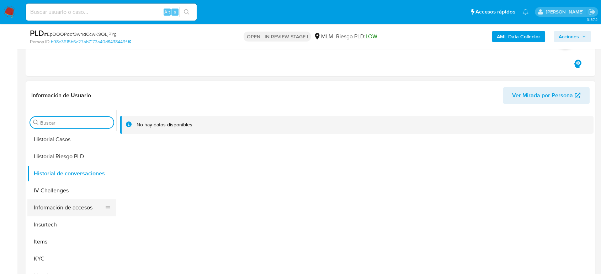
scroll to position [276, 0]
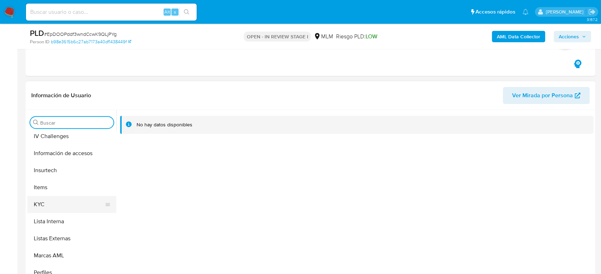
click at [43, 205] on button "KYC" at bounding box center [68, 204] width 83 height 17
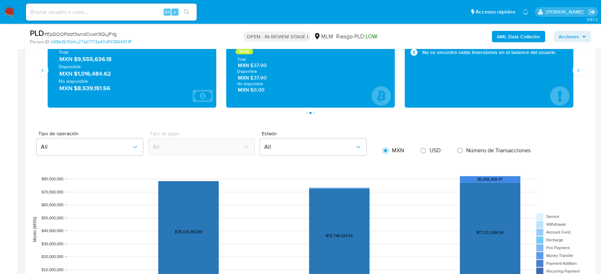
scroll to position [869, 0]
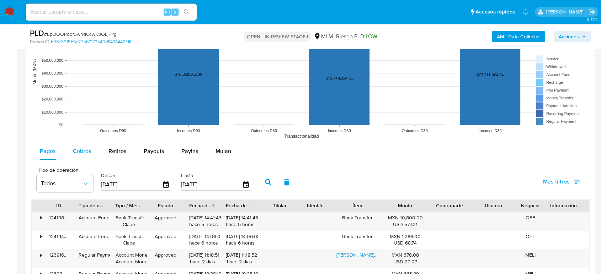
click at [91, 155] on button "Cobros" at bounding box center [82, 151] width 36 height 17
select select "10"
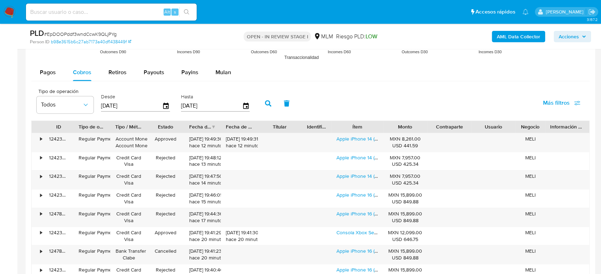
scroll to position [987, 0]
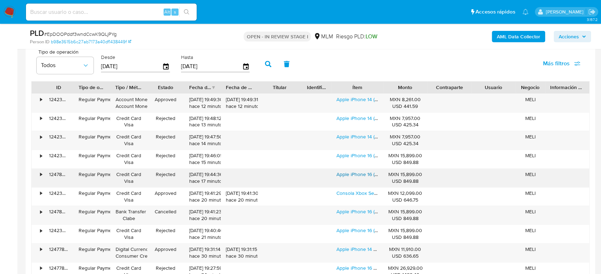
click at [352, 173] on link "Apple iPhone 16 (128 Gb) - Blanco" at bounding box center [384, 174] width 96 height 7
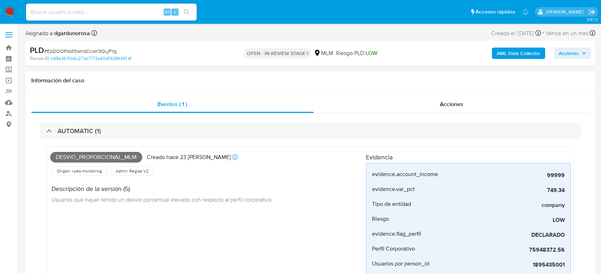
scroll to position [39, 0]
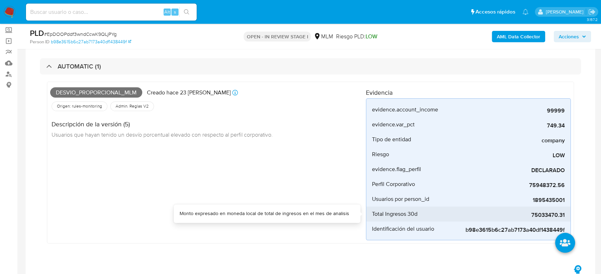
click at [545, 215] on span "75033470.31" at bounding box center [511, 215] width 107 height 7
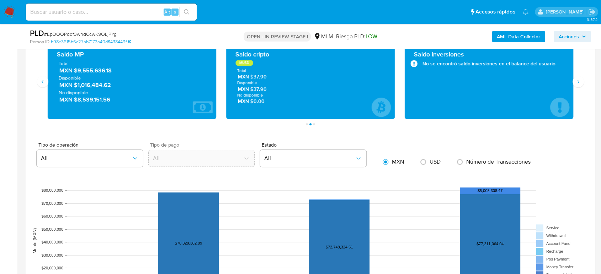
scroll to position [627, 0]
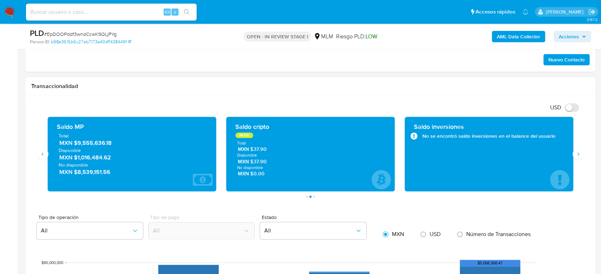
drag, startPoint x: 110, startPoint y: 143, endPoint x: 74, endPoint y: 145, distance: 36.3
click at [74, 145] on span "MXN $9,555,636.18" at bounding box center [132, 143] width 146 height 8
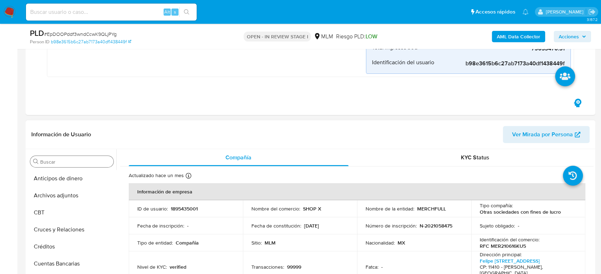
scroll to position [193, 0]
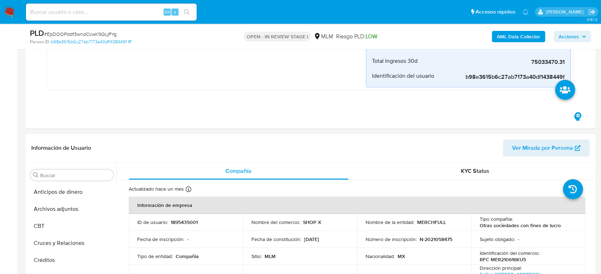
drag, startPoint x: 63, startPoint y: 207, endPoint x: 149, endPoint y: 136, distance: 111.1
click at [63, 207] on button "Archivos adjuntos" at bounding box center [71, 209] width 89 height 17
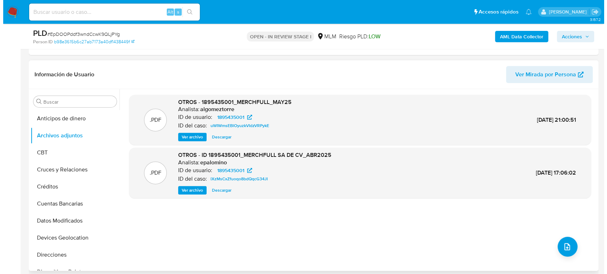
scroll to position [272, 0]
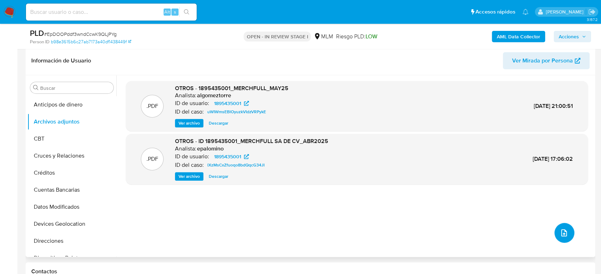
click at [560, 229] on span "upload-file" at bounding box center [564, 233] width 9 height 9
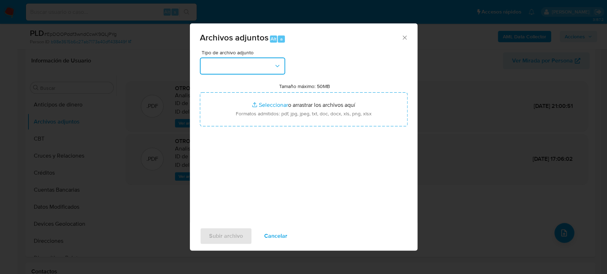
click at [252, 73] on button "button" at bounding box center [242, 66] width 85 height 17
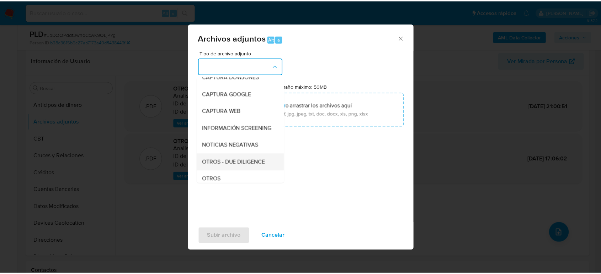
scroll to position [39, 0]
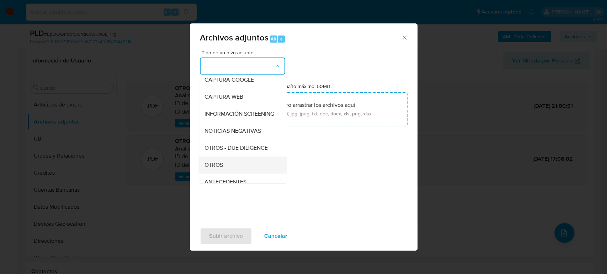
click at [227, 168] on div "OTROS" at bounding box center [240, 165] width 73 height 17
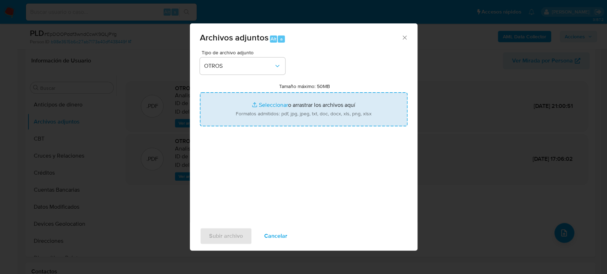
type input "C:\fakepath\1895435001_MERCHFULL_Agosto2025.pdf"
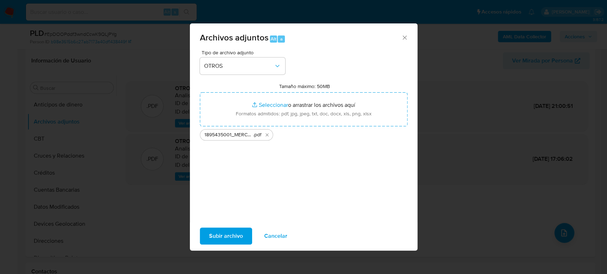
click at [213, 240] on span "Subir archivo" at bounding box center [226, 237] width 34 height 16
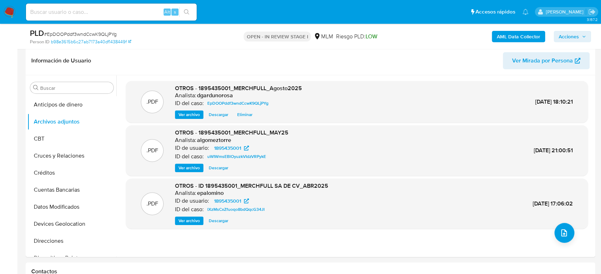
click at [567, 37] on span "Acciones" at bounding box center [569, 36] width 20 height 11
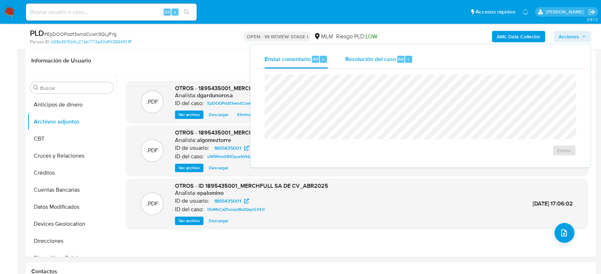
click at [377, 62] on span "Resolución del caso" at bounding box center [370, 59] width 51 height 8
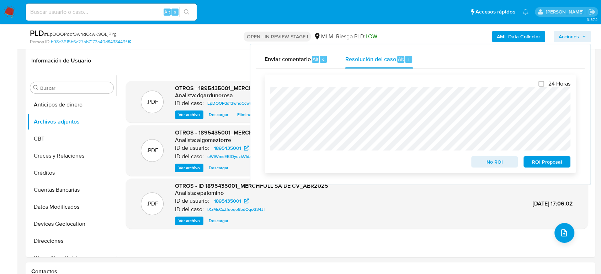
click at [485, 160] on span "No ROI" at bounding box center [494, 162] width 37 height 10
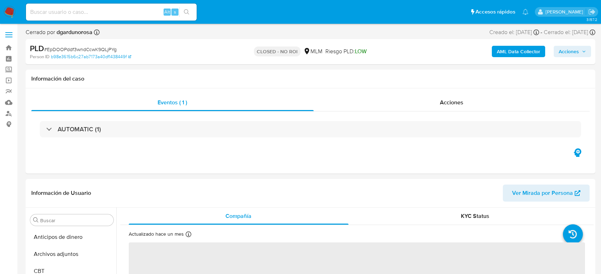
select select "10"
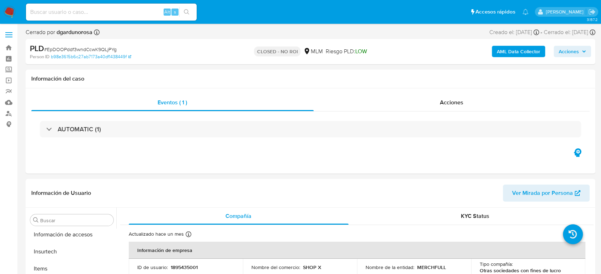
scroll to position [300, 0]
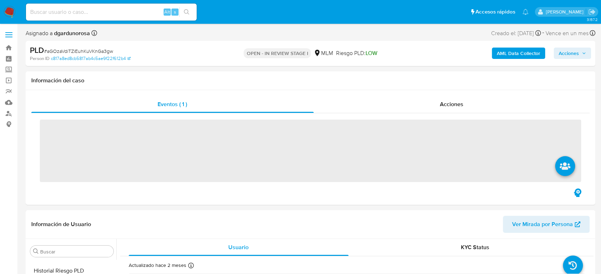
scroll to position [275, 0]
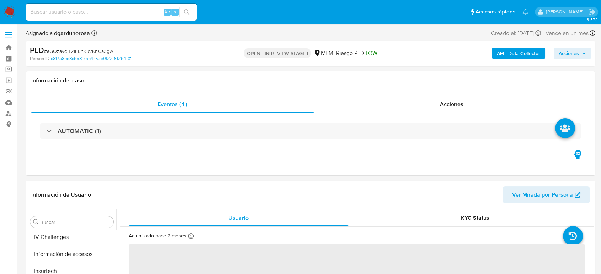
select select "10"
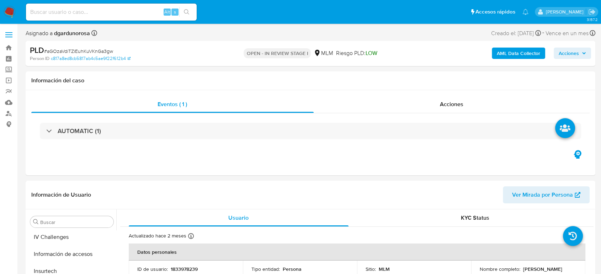
scroll to position [300, 0]
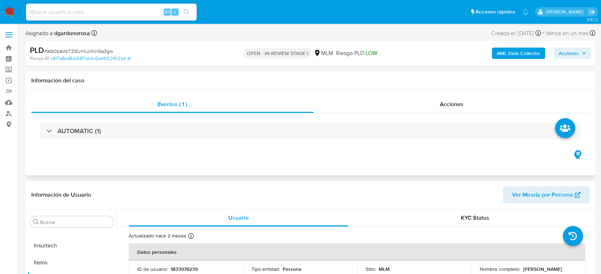
click at [427, 160] on div "Eventos ( 1 ) Acciones AUTOMATIC (1)" at bounding box center [311, 132] width 570 height 85
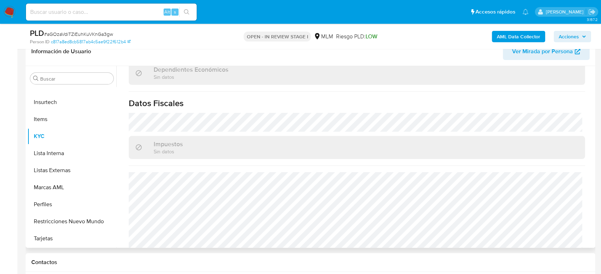
scroll to position [434, 0]
click at [55, 171] on button "Listas Externas" at bounding box center [68, 170] width 83 height 17
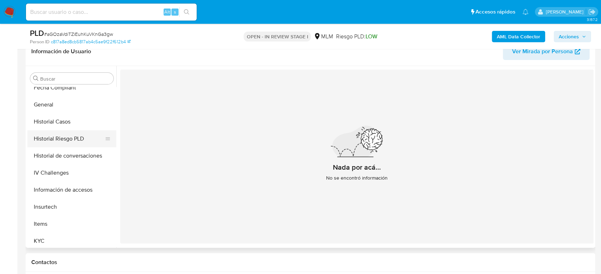
scroll to position [182, 0]
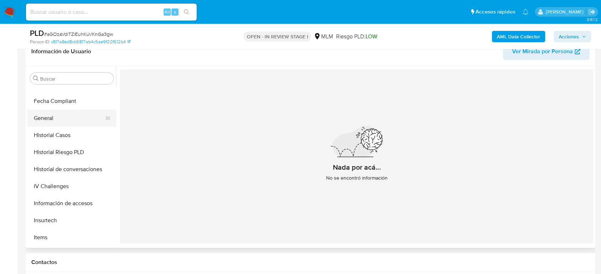
click at [52, 119] on button "General" at bounding box center [68, 118] width 83 height 17
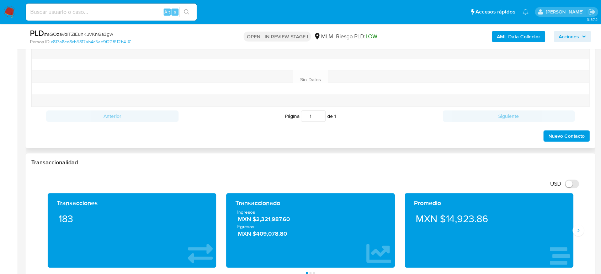
scroll to position [434, 0]
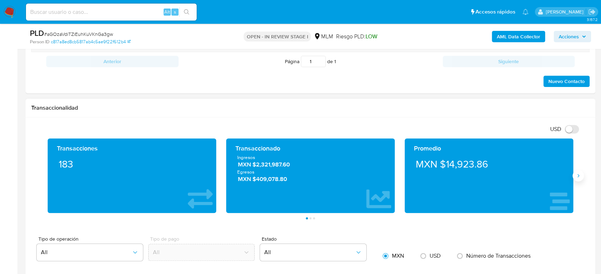
click at [579, 173] on icon "Siguiente" at bounding box center [578, 176] width 6 height 6
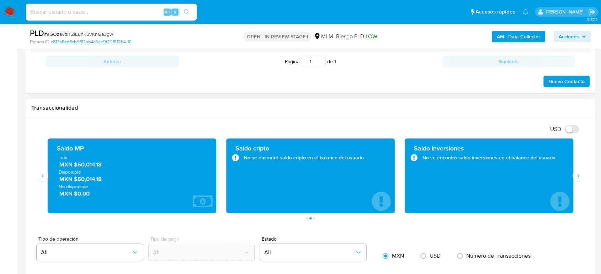
drag, startPoint x: 107, startPoint y: 165, endPoint x: 75, endPoint y: 166, distance: 32.7
click at [75, 166] on span "MXN $50,014.18" at bounding box center [132, 165] width 146 height 8
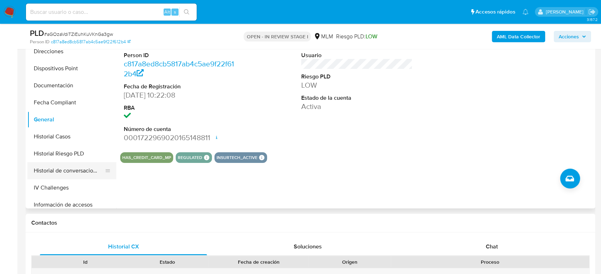
scroll to position [103, 0]
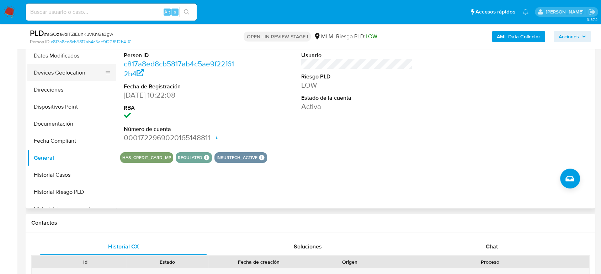
click at [66, 68] on button "Devices Geolocation" at bounding box center [68, 72] width 83 height 17
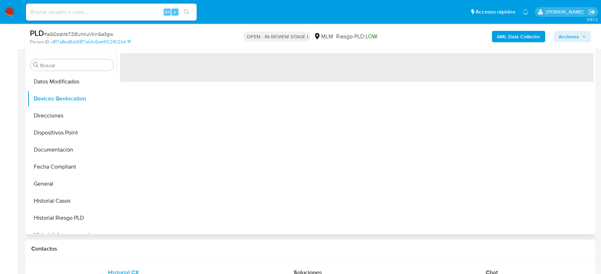
scroll to position [118, 0]
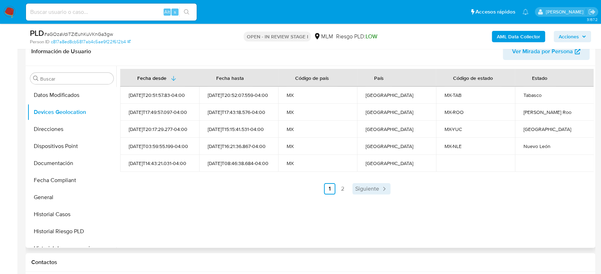
click at [366, 189] on span "Siguiente" at bounding box center [367, 189] width 24 height 6
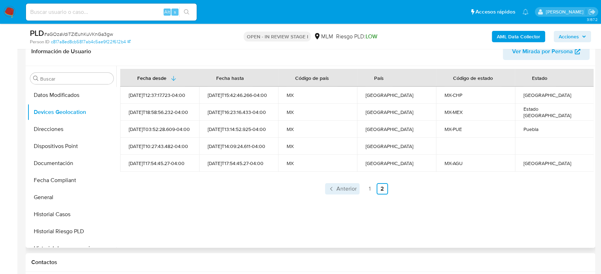
click at [348, 192] on span "Anterior" at bounding box center [346, 189] width 20 height 6
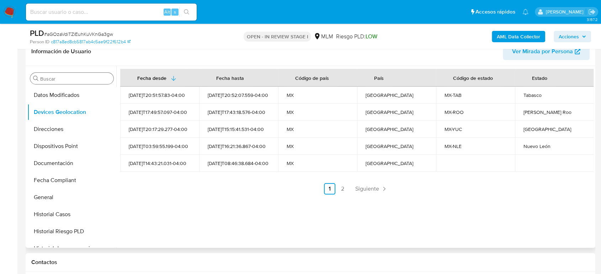
click at [58, 79] on input "Buscar" at bounding box center [75, 79] width 70 height 6
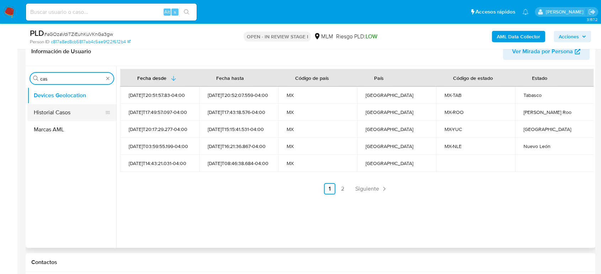
type input "cas"
click at [58, 118] on button "Historial Casos" at bounding box center [68, 112] width 83 height 17
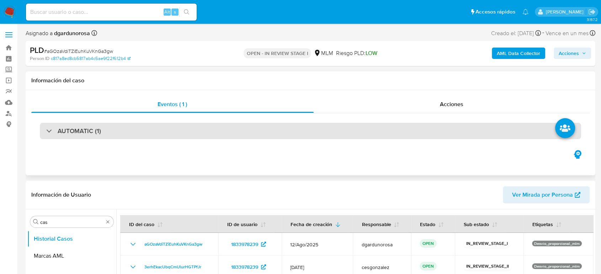
click at [126, 128] on div "AUTOMATIC (1)" at bounding box center [310, 131] width 541 height 16
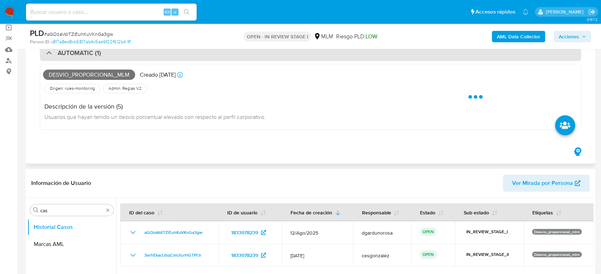
scroll to position [39, 0]
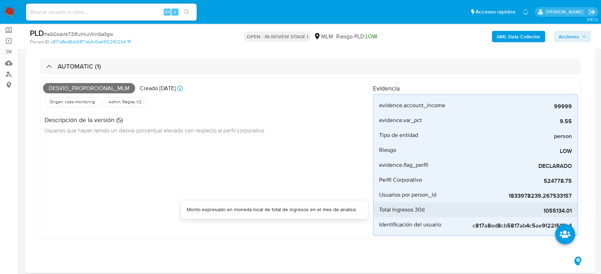
click at [558, 209] on span "1055134.01" at bounding box center [518, 211] width 107 height 7
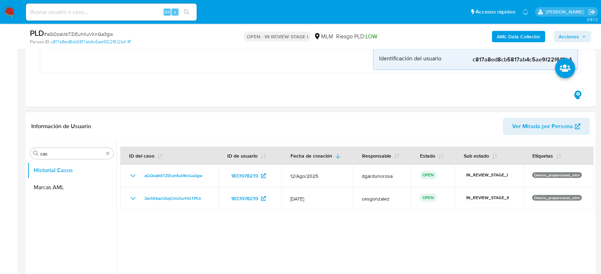
scroll to position [237, 0]
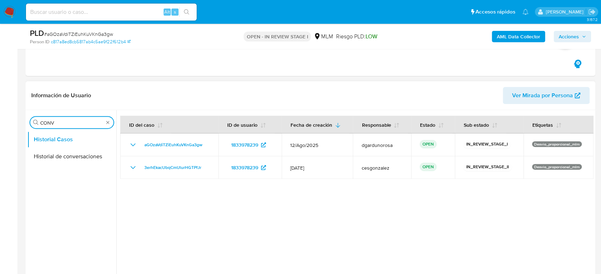
type input "CONV"
click at [72, 155] on button "Historial de conversaciones" at bounding box center [71, 156] width 89 height 17
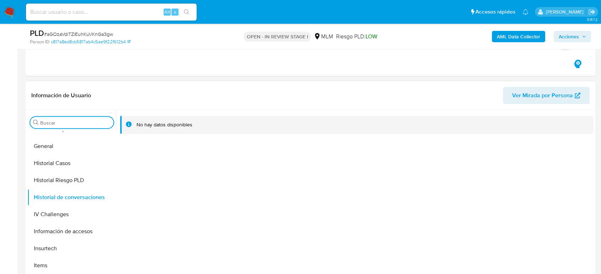
scroll to position [276, 0]
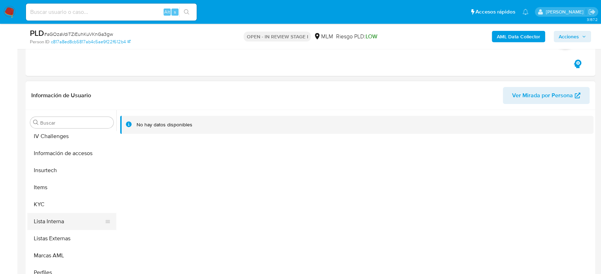
click at [48, 213] on button "Lista Interna" at bounding box center [68, 221] width 83 height 17
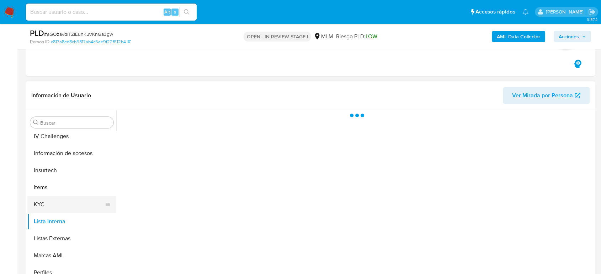
click at [48, 207] on button "KYC" at bounding box center [68, 204] width 83 height 17
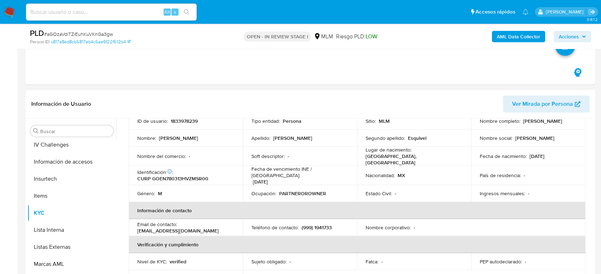
scroll to position [91, 0]
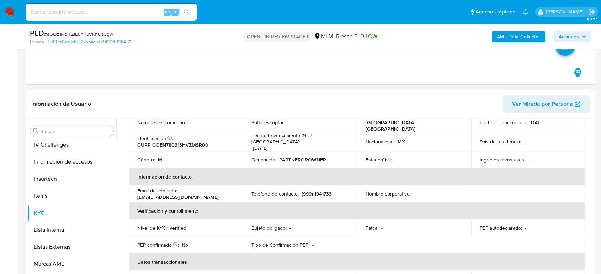
click at [320, 191] on p "(999) 1941733" at bounding box center [317, 194] width 30 height 6
copy p "1941733"
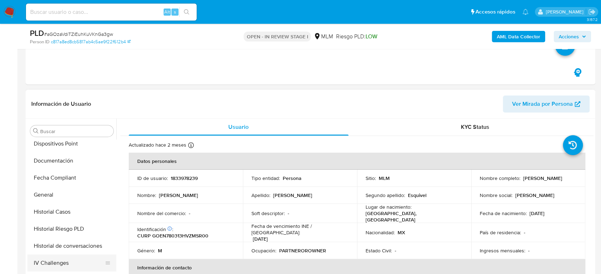
scroll to position [197, 0]
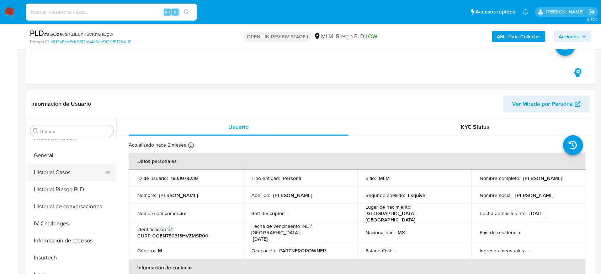
click at [60, 174] on button "Historial Casos" at bounding box center [68, 172] width 83 height 17
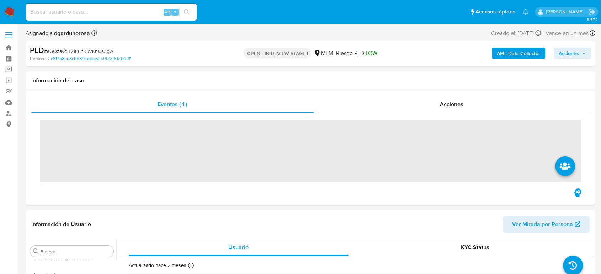
scroll to position [300, 0]
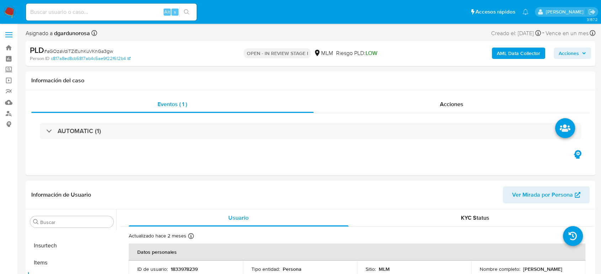
select select "10"
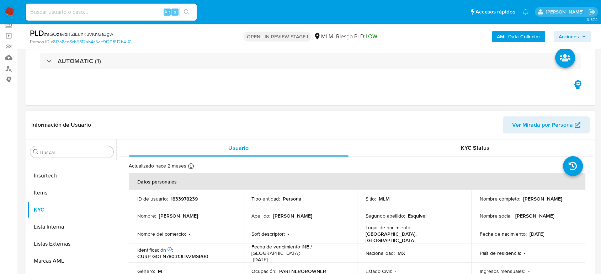
scroll to position [79, 0]
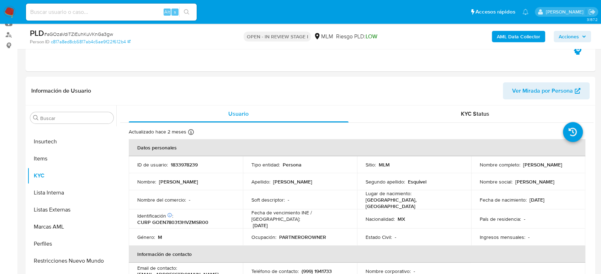
click at [586, 31] on button "Acciones" at bounding box center [572, 36] width 37 height 11
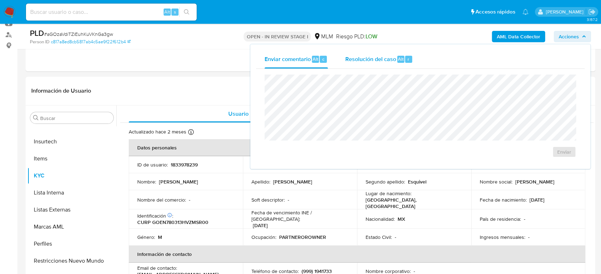
click at [395, 59] on div "Resolución del caso Alt r" at bounding box center [379, 59] width 68 height 18
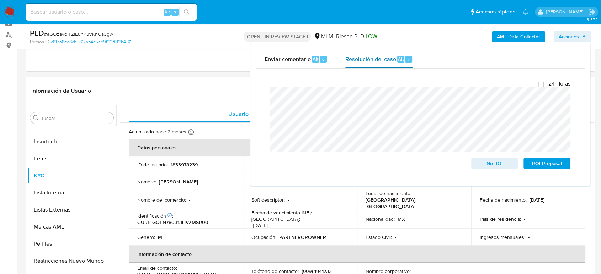
scroll to position [0, 0]
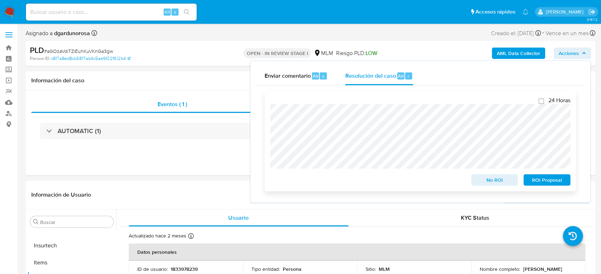
click at [267, 103] on div "24 Horas No ROI ROI Proposal" at bounding box center [420, 141] width 311 height 100
click at [177, 197] on header "Información de Usuario Ver Mirada por Persona" at bounding box center [310, 195] width 558 height 17
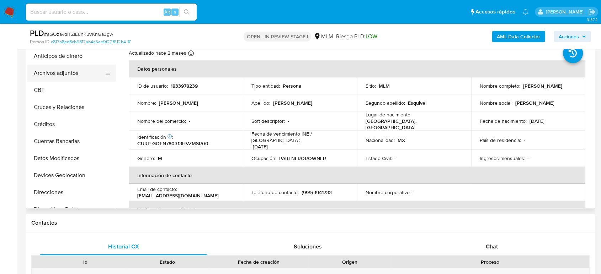
click at [63, 76] on button "Archivos adjuntos" at bounding box center [68, 73] width 83 height 17
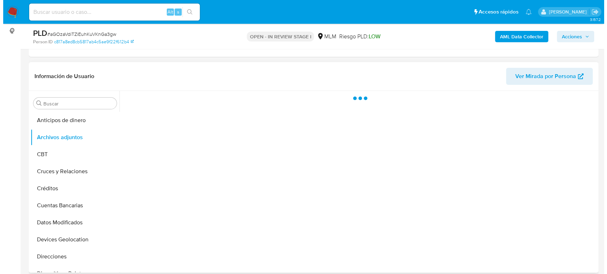
scroll to position [118, 0]
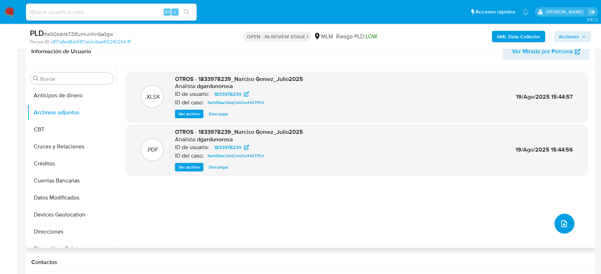
click at [563, 221] on icon "upload-file" at bounding box center [564, 223] width 6 height 7
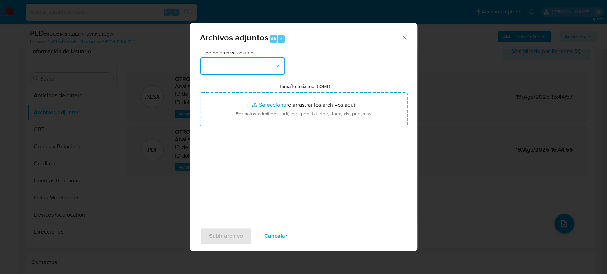
click at [254, 68] on button "button" at bounding box center [242, 66] width 85 height 17
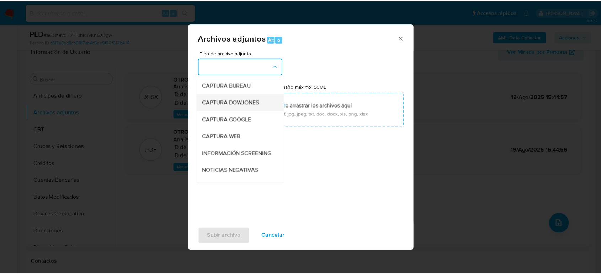
scroll to position [39, 0]
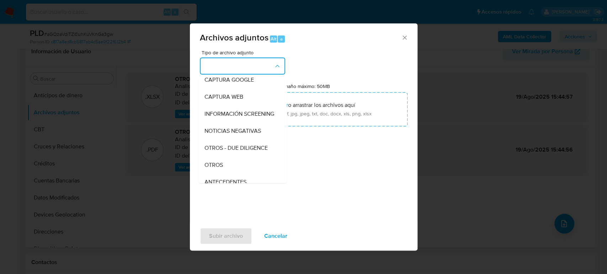
click at [235, 172] on div "OTROS" at bounding box center [240, 165] width 73 height 17
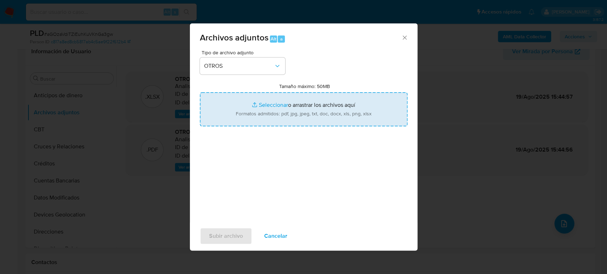
type input "C:\fakepath\1833978239_Narciso Gomez_Agosto2025.pdf"
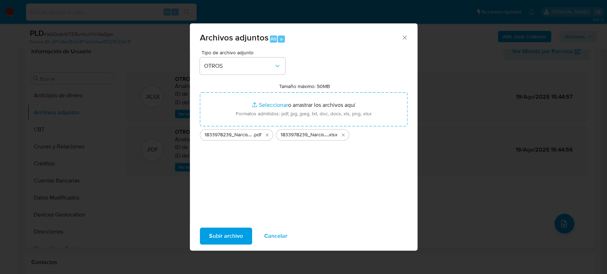
click at [242, 234] on button "Subir archivo" at bounding box center [226, 236] width 52 height 17
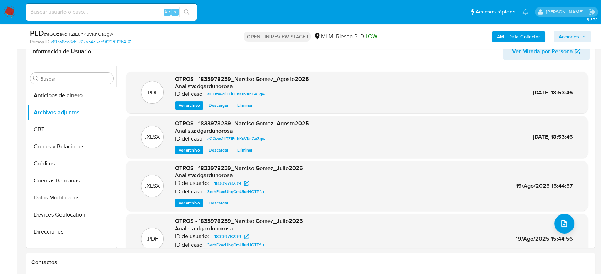
click at [582, 34] on icon "button" at bounding box center [584, 36] width 4 height 4
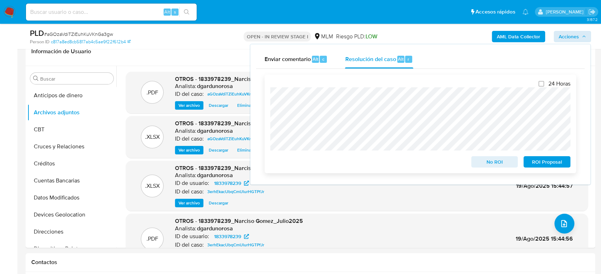
click at [551, 164] on span "ROI Proposal" at bounding box center [546, 162] width 37 height 10
